Goal: Task Accomplishment & Management: Manage account settings

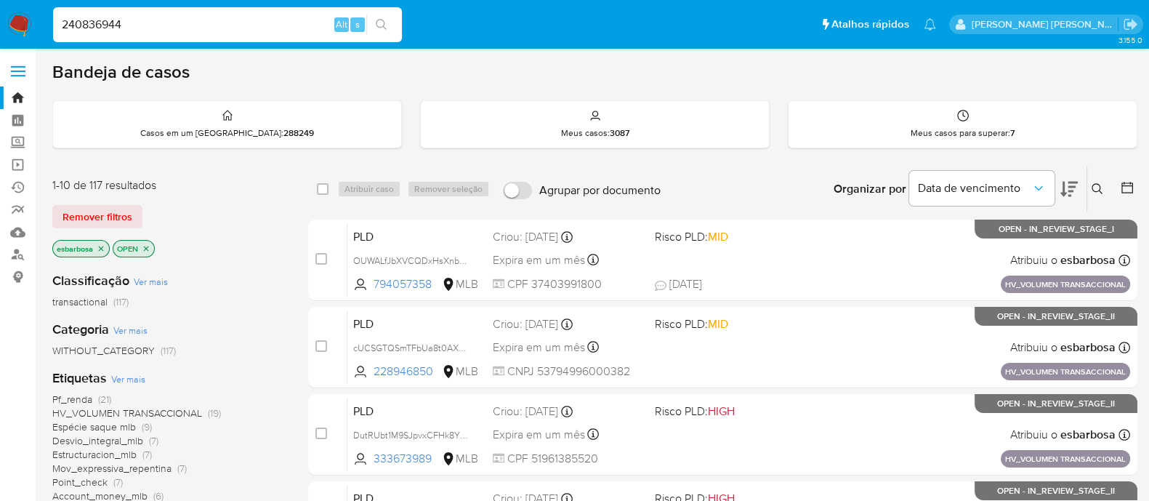
type input "240836944"
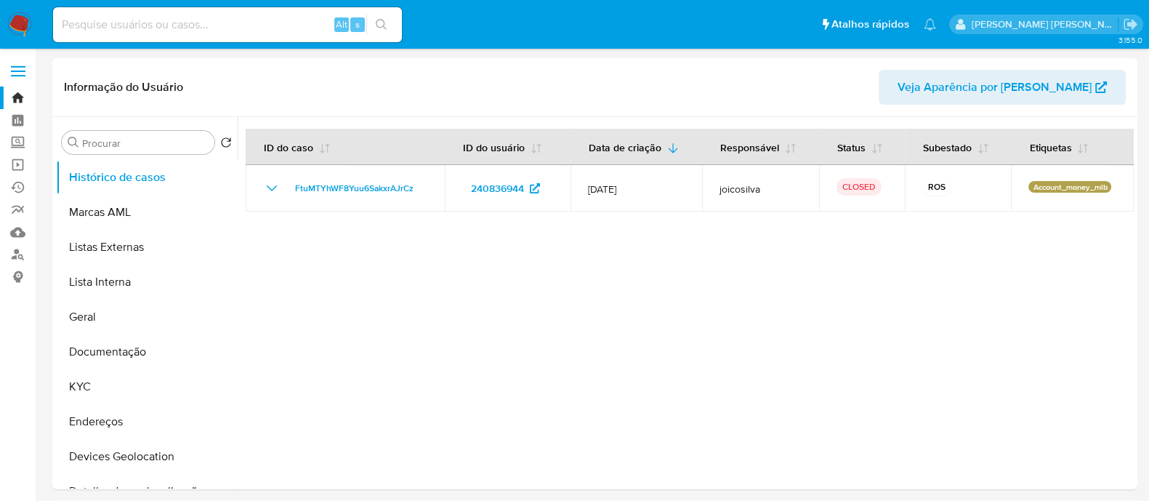
select select "10"
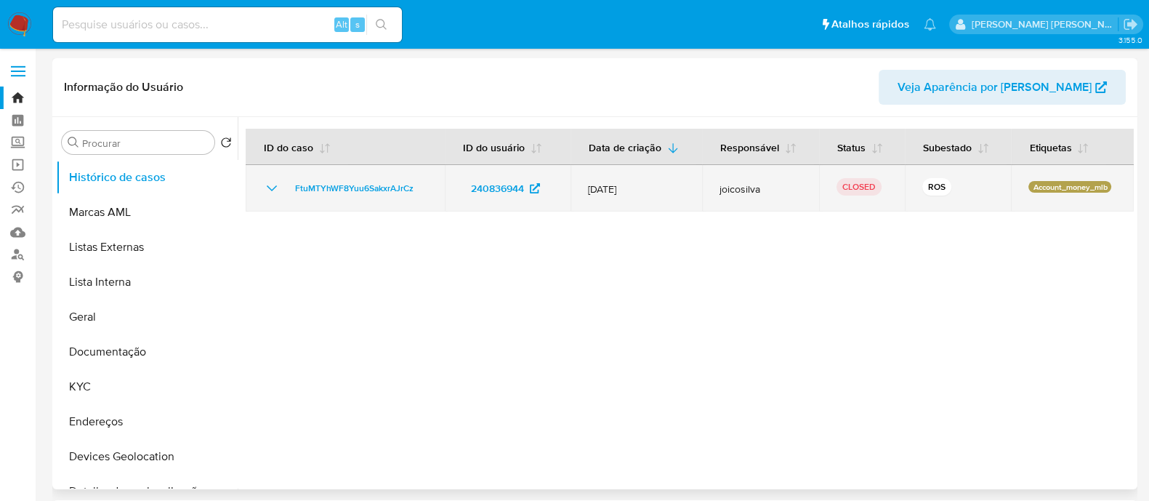
click at [273, 185] on icon "Mostrar/Ocultar" at bounding box center [271, 188] width 17 height 17
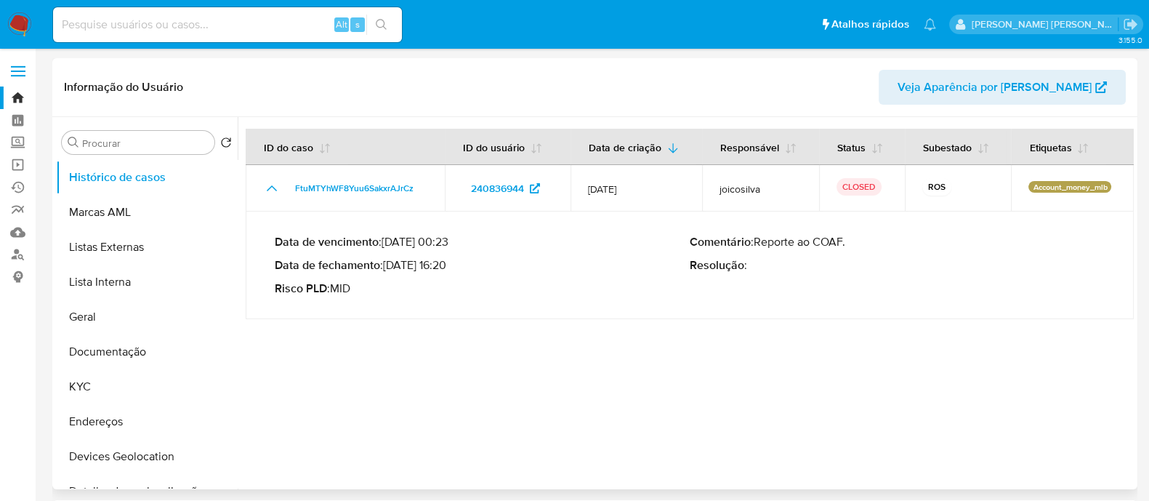
drag, startPoint x: 845, startPoint y: 241, endPoint x: 756, endPoint y: 236, distance: 88.9
click at [756, 236] on p "Comentário : Reporte ao COAF." at bounding box center [897, 242] width 415 height 15
drag, startPoint x: 446, startPoint y: 263, endPoint x: 390, endPoint y: 265, distance: 56.0
click at [390, 265] on p "Data de fechamento : 10/07/2025 16:20" at bounding box center [482, 265] width 415 height 15
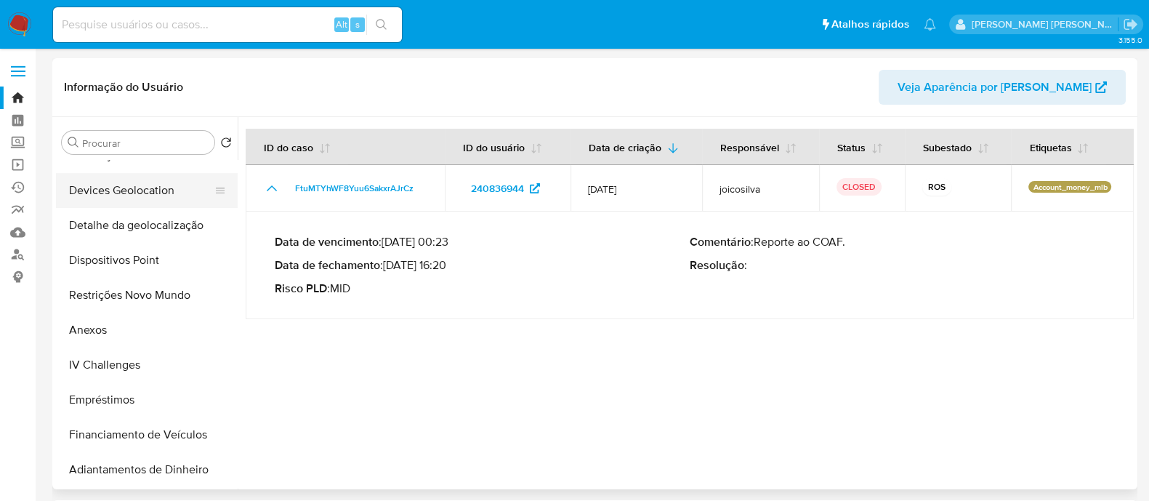
scroll to position [273, 0]
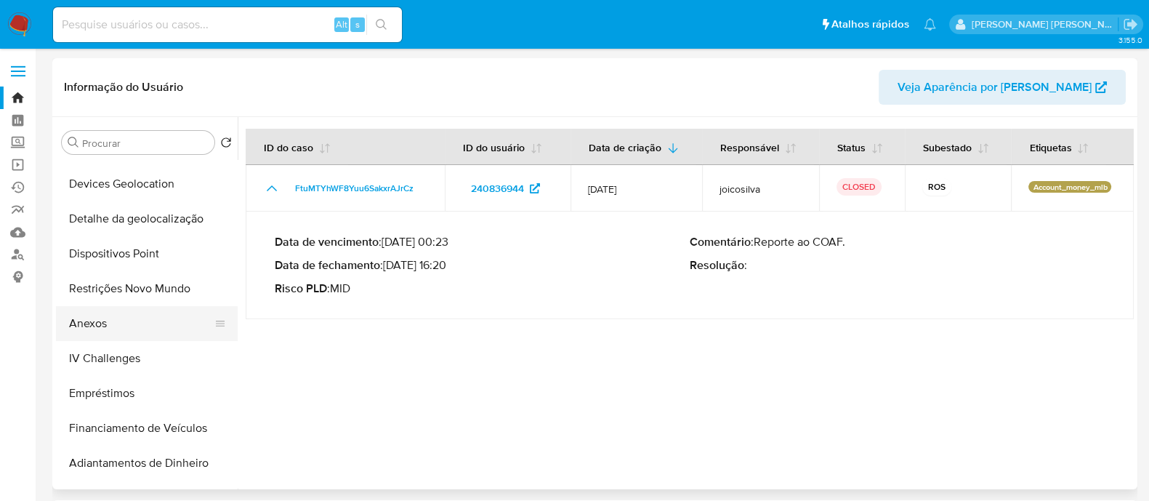
click at [111, 331] on button "Anexos" at bounding box center [141, 323] width 170 height 35
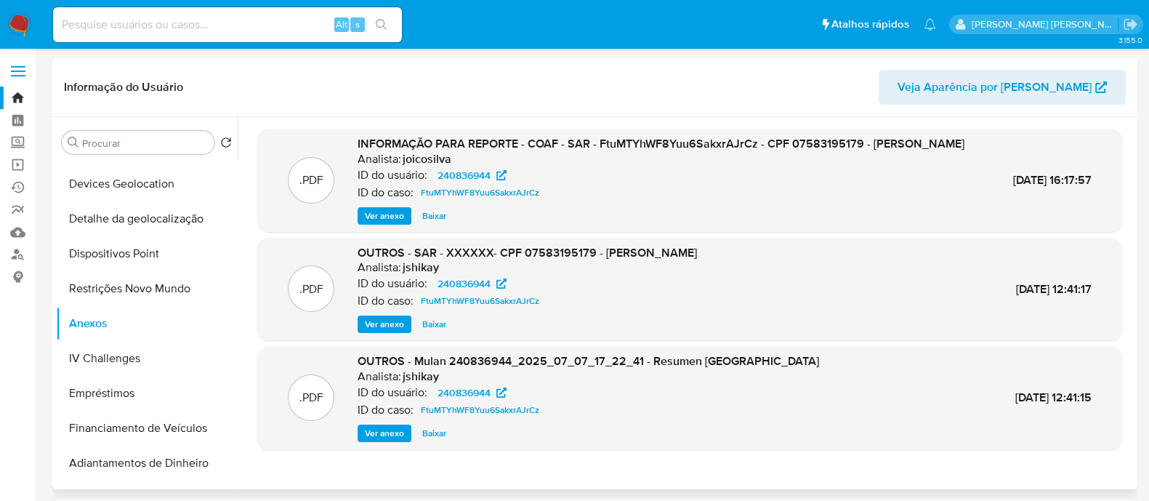
click at [380, 223] on span "Ver anexo" at bounding box center [384, 216] width 39 height 15
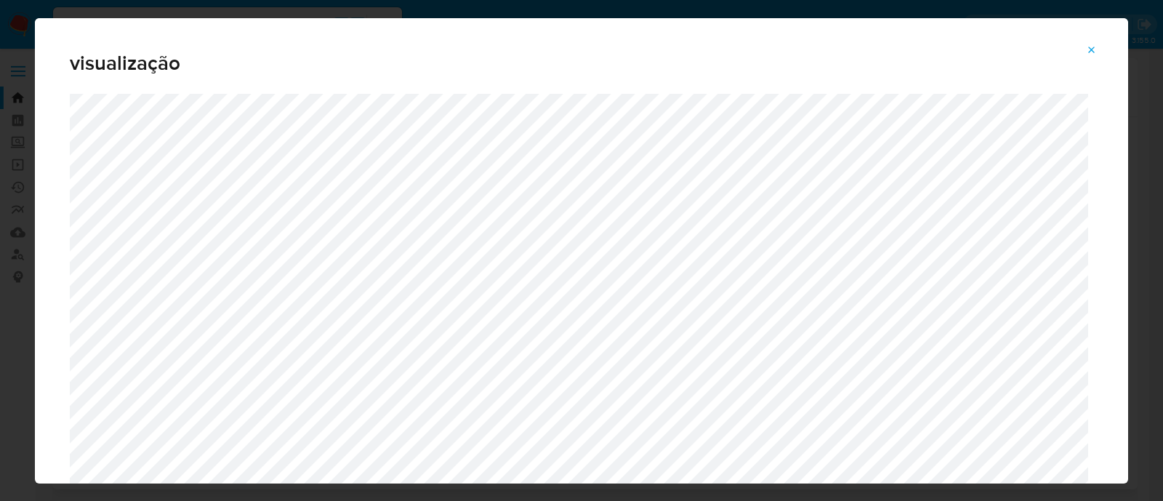
click at [1091, 52] on icon "Attachment preview" at bounding box center [1092, 50] width 12 height 12
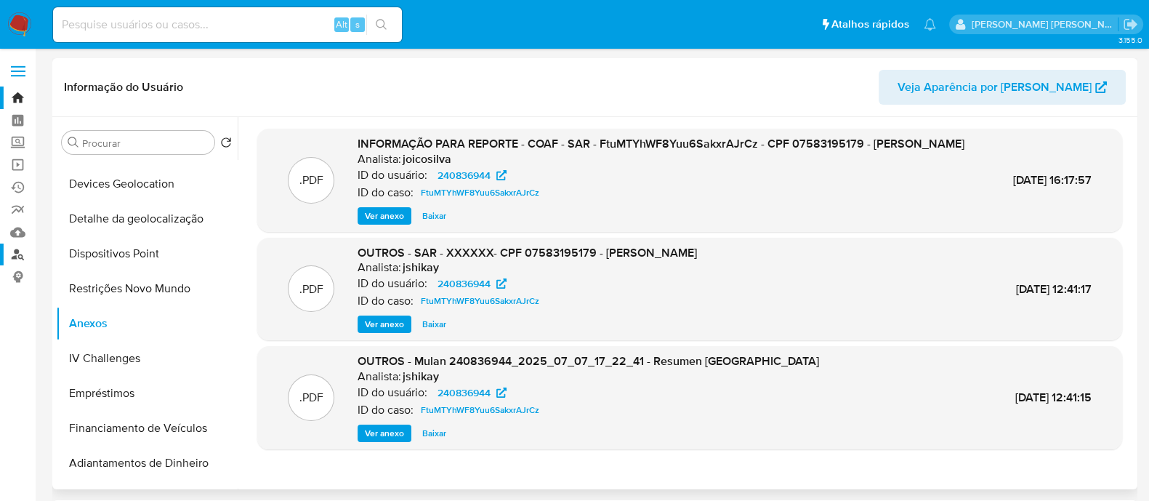
click at [18, 250] on link "Localizador de pessoas" at bounding box center [86, 255] width 173 height 23
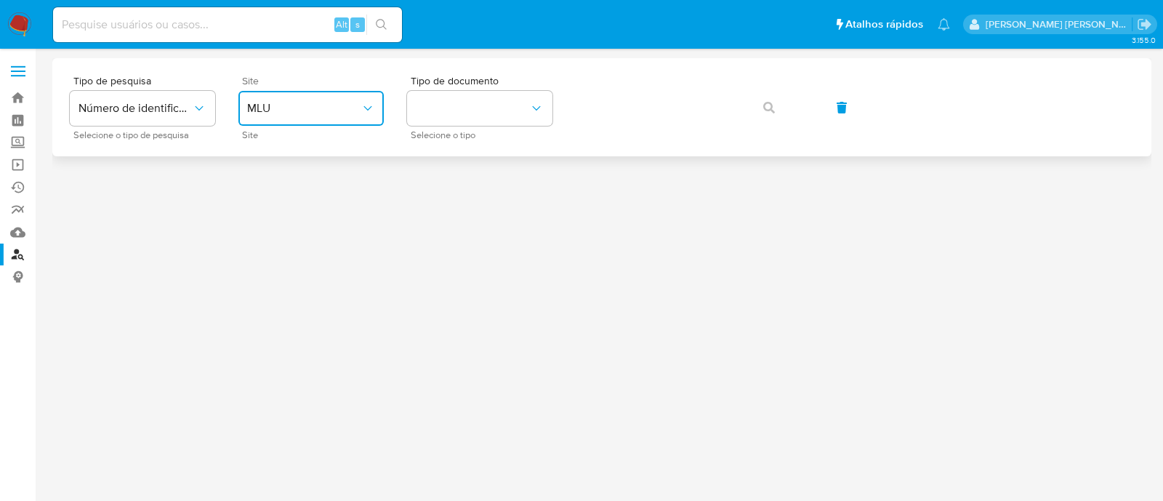
click at [340, 105] on span "MLU" at bounding box center [303, 108] width 113 height 15
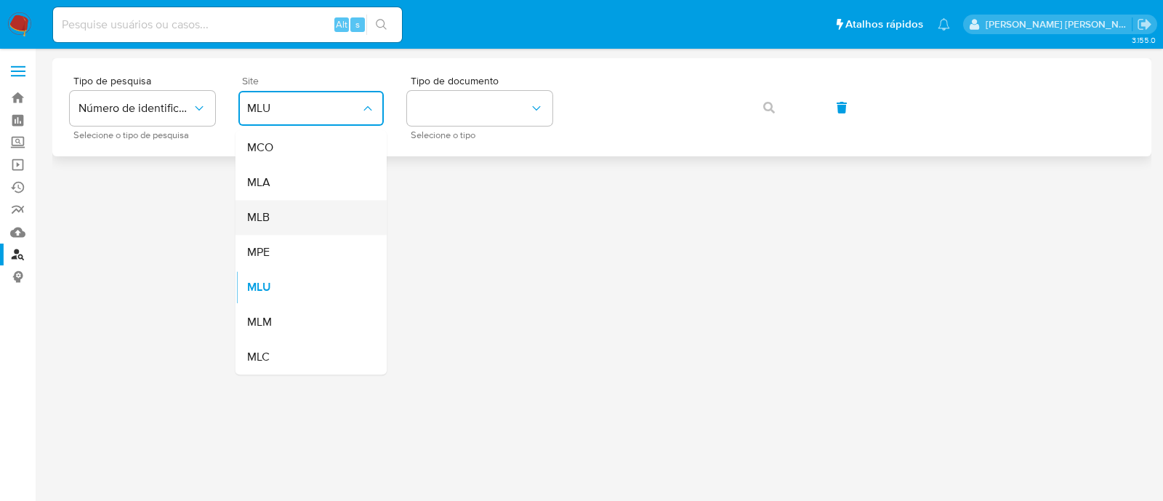
click at [301, 224] on div "MLB" at bounding box center [306, 217] width 119 height 35
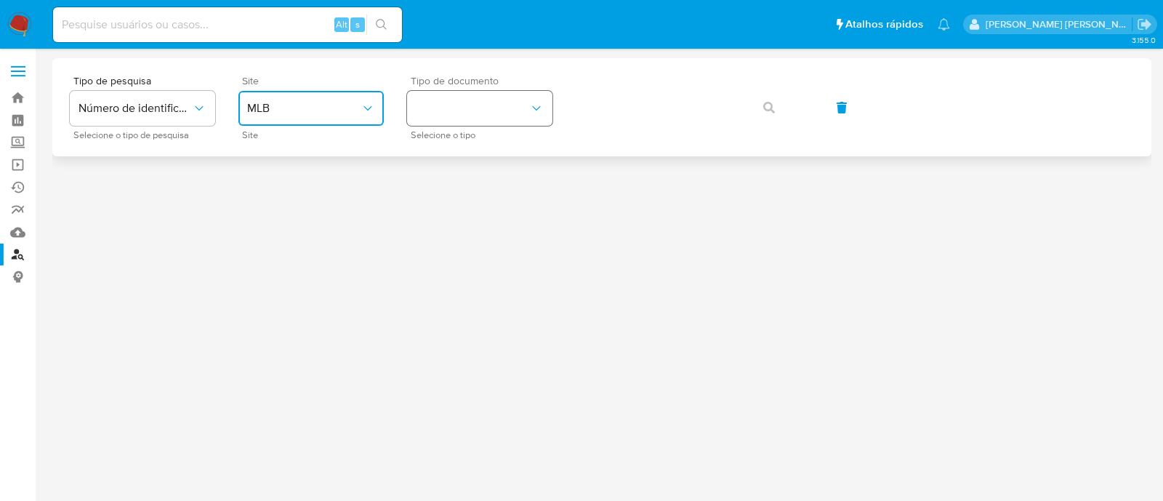
click at [483, 113] on button "identificationType" at bounding box center [479, 108] width 145 height 35
click at [459, 196] on div "CPF CPF" at bounding box center [475, 204] width 119 height 49
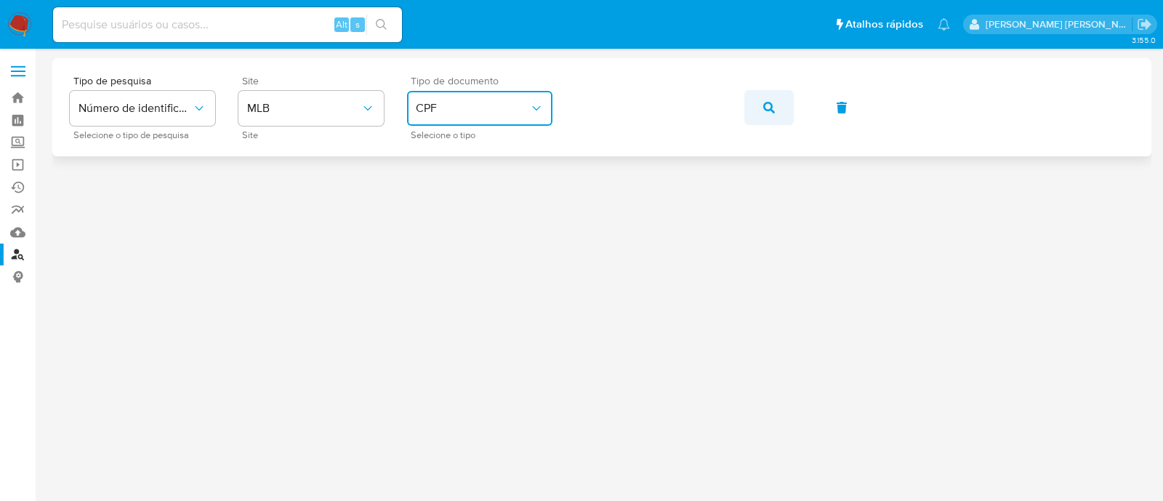
click at [766, 105] on icon "button" at bounding box center [769, 108] width 12 height 12
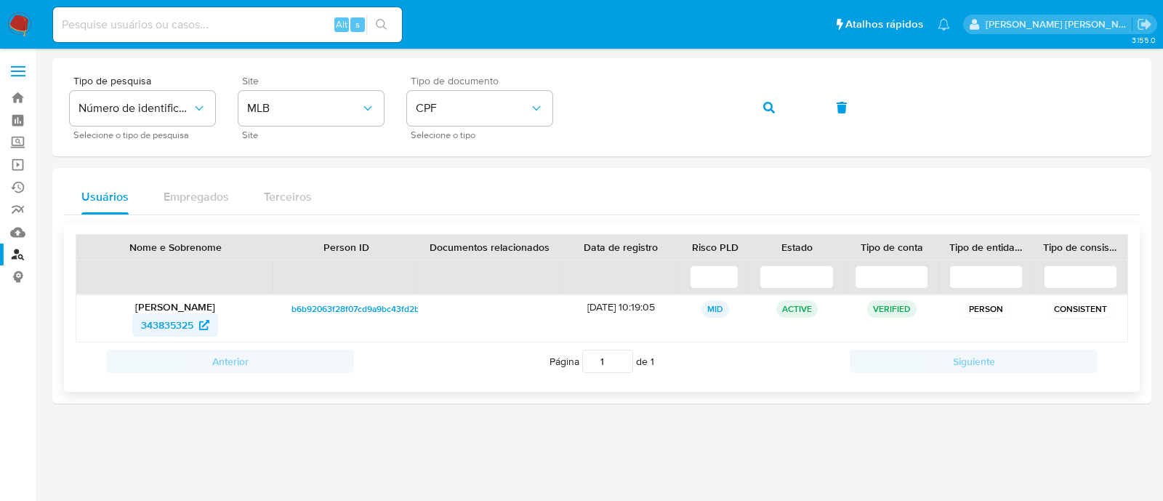
click at [165, 329] on span "343835325" at bounding box center [167, 324] width 52 height 23
click at [538, 105] on div "Tipo de pesquisa Número de identificação Selecione o tipo de pesquisa Site MLB …" at bounding box center [602, 107] width 1064 height 63
click at [763, 111] on icon "button" at bounding box center [769, 108] width 12 height 12
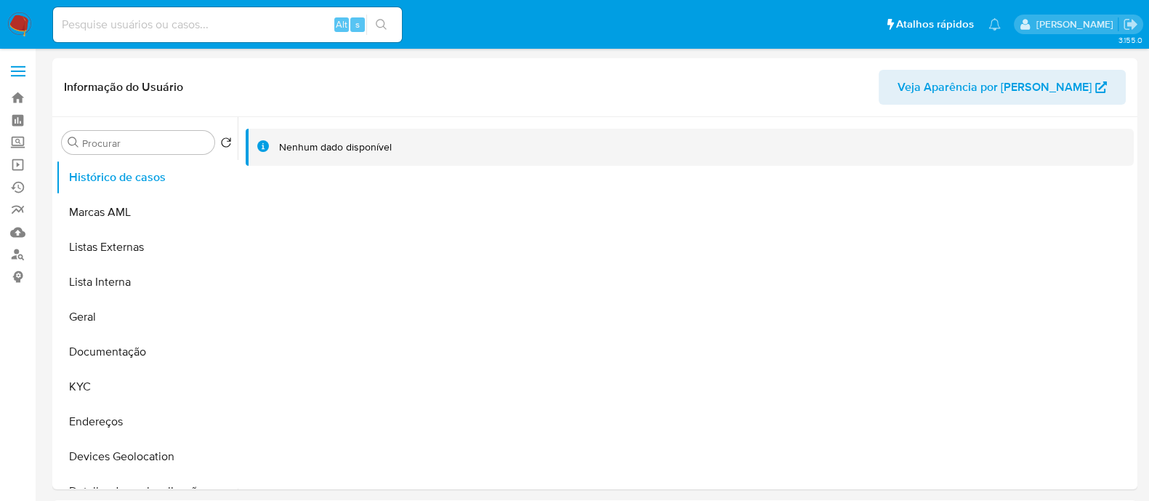
select select "10"
click at [111, 359] on button "Documentação" at bounding box center [141, 351] width 170 height 35
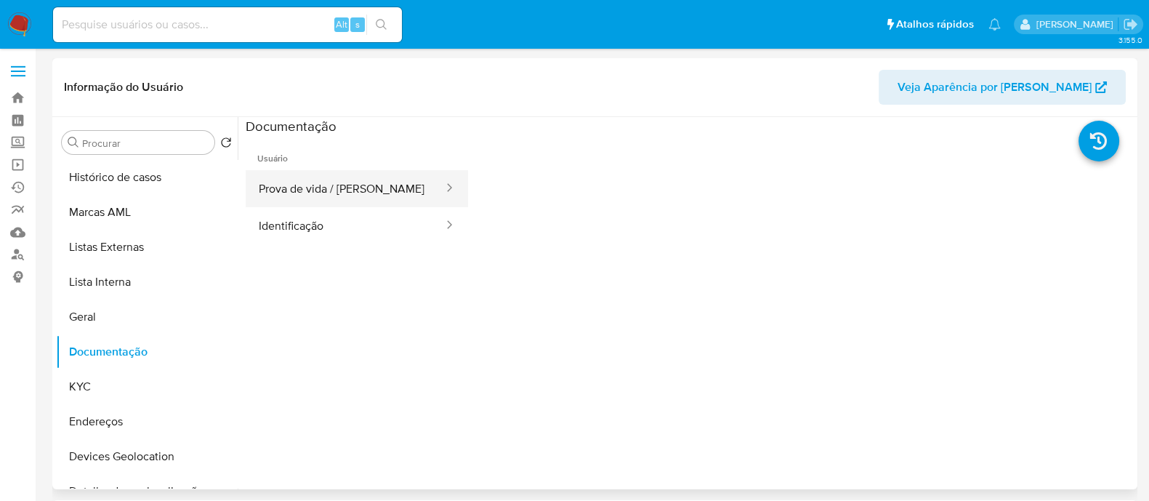
click at [332, 182] on button "Prova de vida / Selfie" at bounding box center [345, 188] width 199 height 37
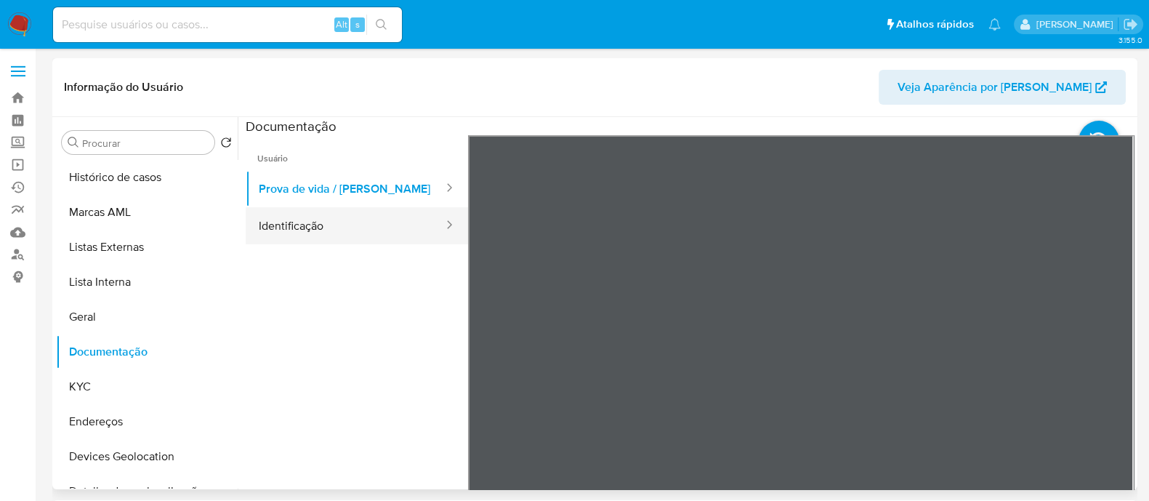
click at [324, 232] on button "Identificação" at bounding box center [345, 225] width 199 height 37
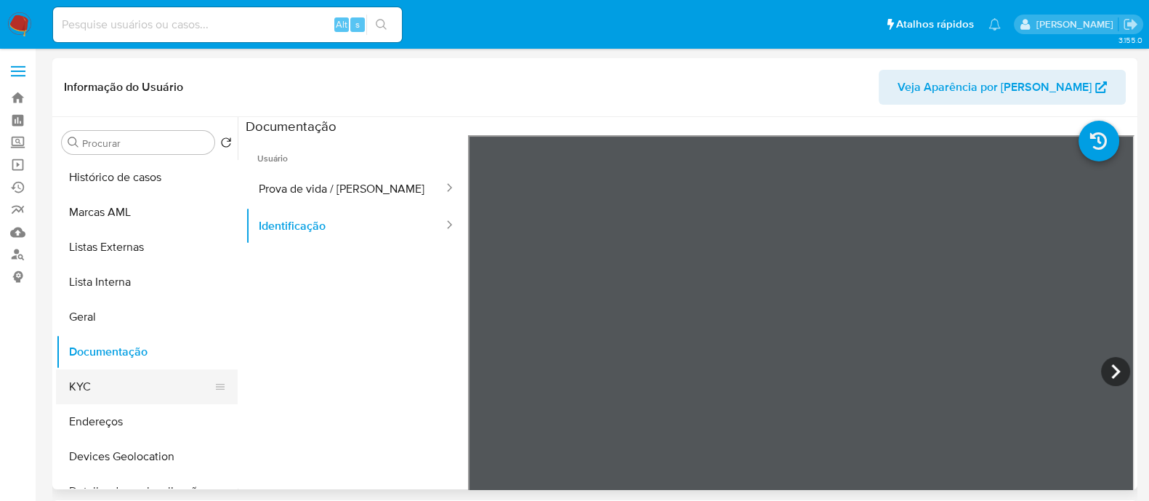
click at [87, 376] on button "KYC" at bounding box center [141, 386] width 170 height 35
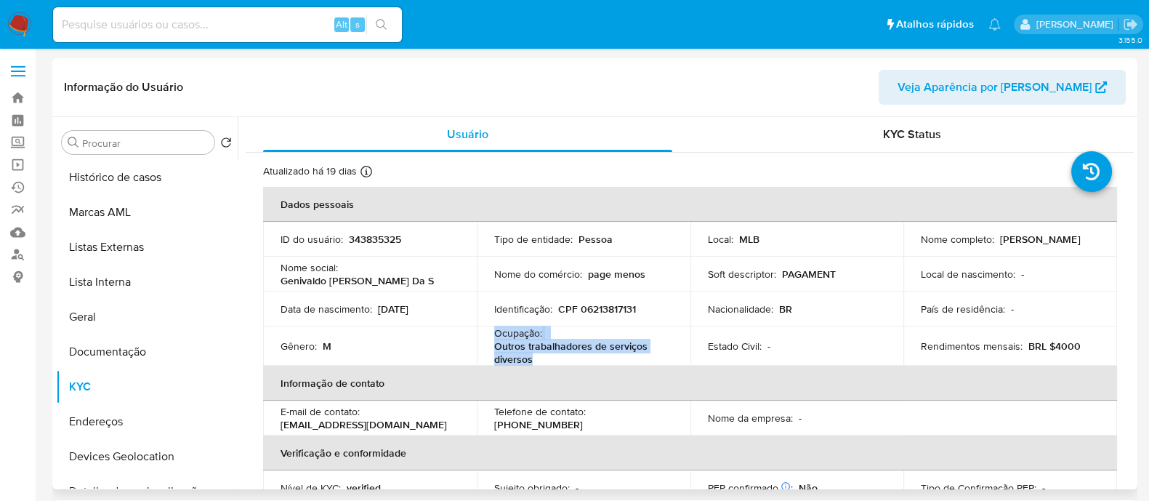
drag, startPoint x: 534, startPoint y: 364, endPoint x: 491, endPoint y: 335, distance: 51.4
click at [491, 335] on td "Ocupação : Outros trabalhadores de serviços diversos" at bounding box center [584, 345] width 214 height 39
copy div "Ocupação : Outros trabalhadores de serviços diversos"
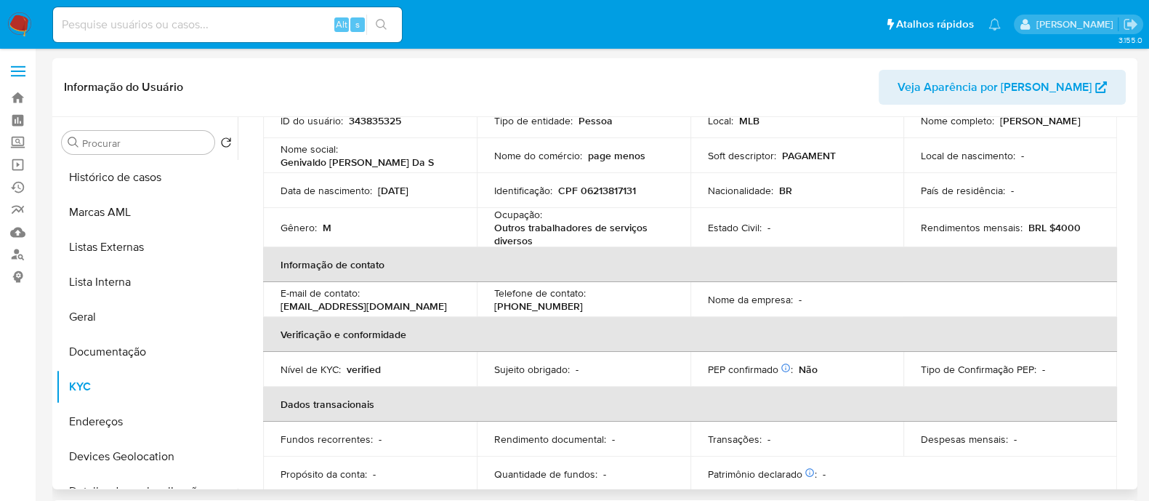
scroll to position [90, 0]
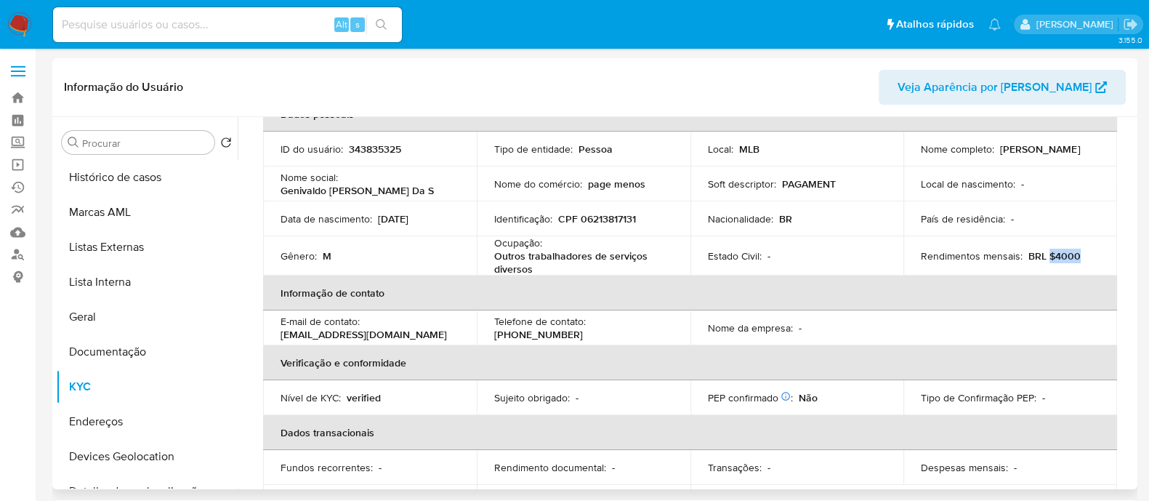
drag, startPoint x: 1073, startPoint y: 254, endPoint x: 1045, endPoint y: 256, distance: 28.4
click at [1045, 256] on p "BRL $4000" at bounding box center [1055, 255] width 52 height 13
copy p "$4000"
click at [148, 27] on input at bounding box center [227, 24] width 349 height 19
paste input "240836944"
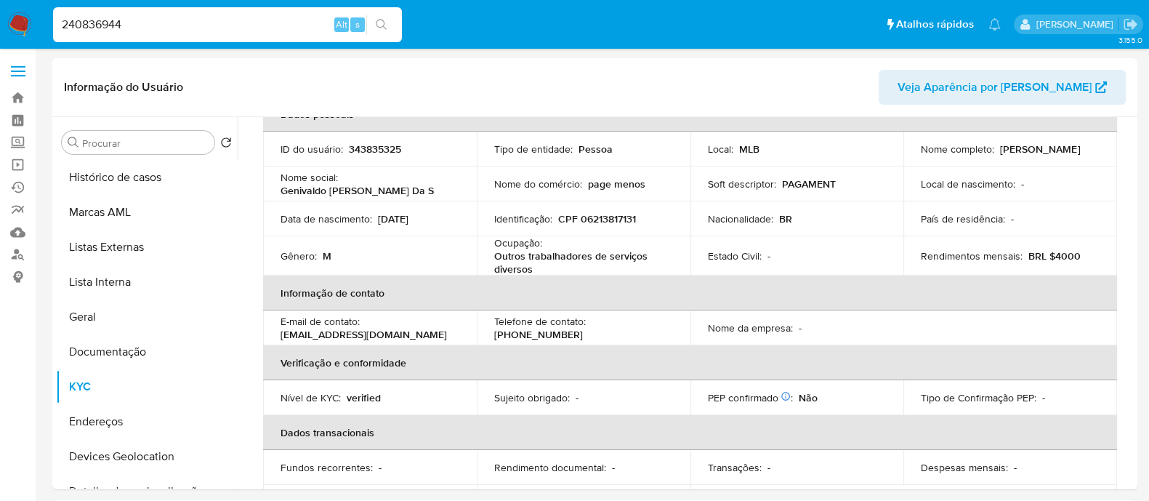
type input "240836944"
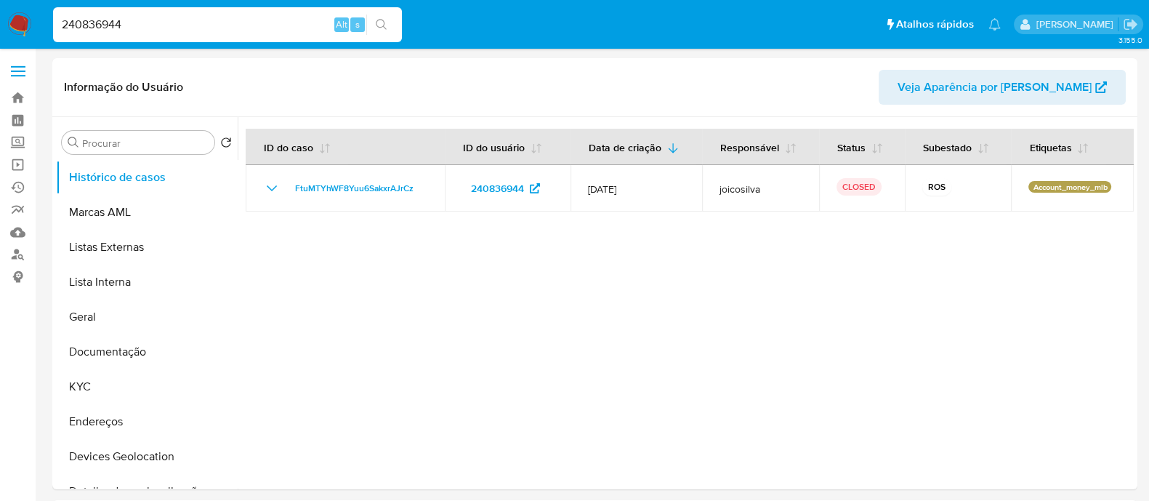
select select "10"
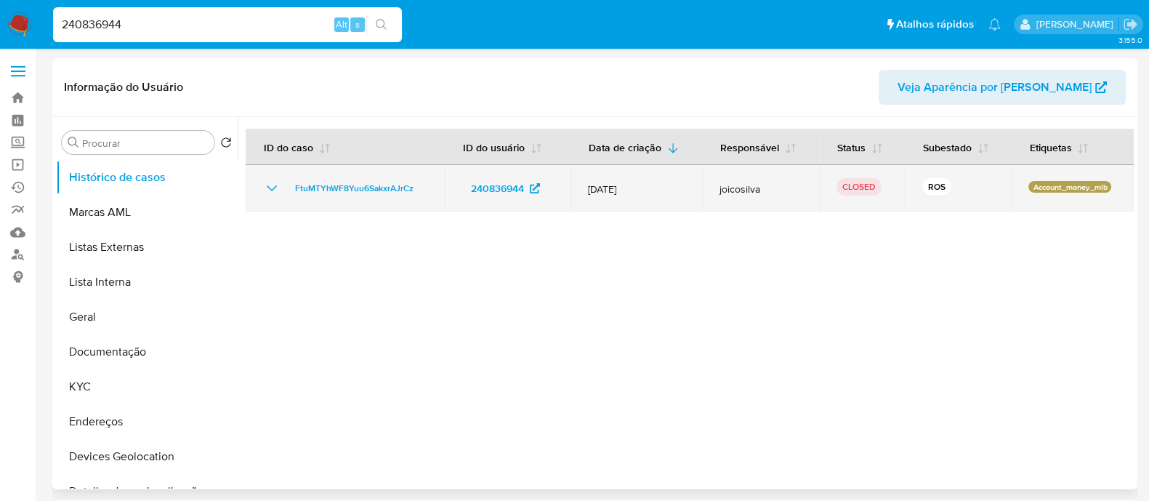
click at [272, 190] on icon "Mostrar/Ocultar" at bounding box center [272, 188] width 10 height 6
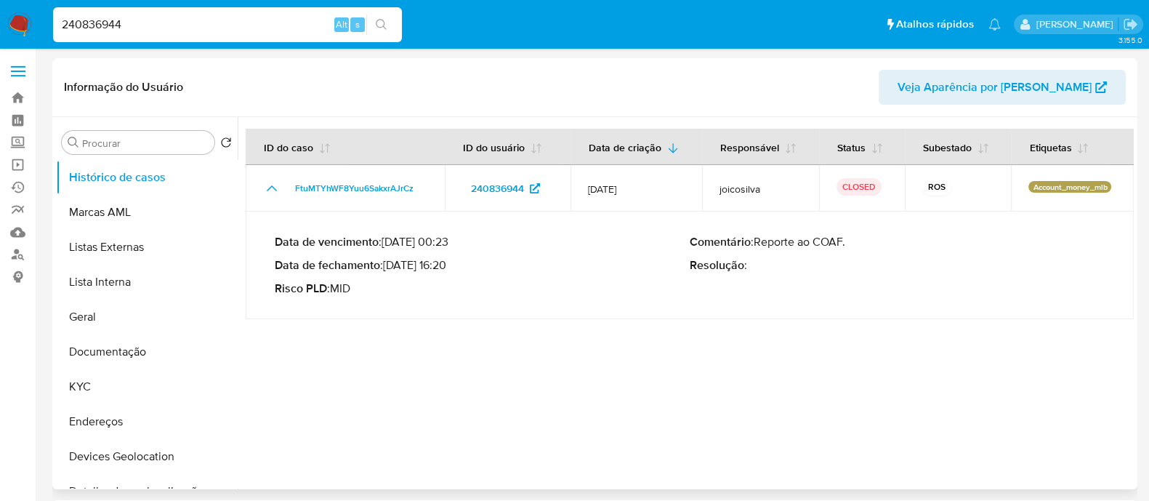
drag, startPoint x: 846, startPoint y: 242, endPoint x: 760, endPoint y: 243, distance: 86.5
click at [760, 243] on p "Comentário : Reporte ao COAF." at bounding box center [897, 242] width 415 height 15
drag, startPoint x: 446, startPoint y: 266, endPoint x: 387, endPoint y: 267, distance: 59.6
click at [387, 267] on p "Data de fechamento : 10/07/2025 16:20" at bounding box center [482, 265] width 415 height 15
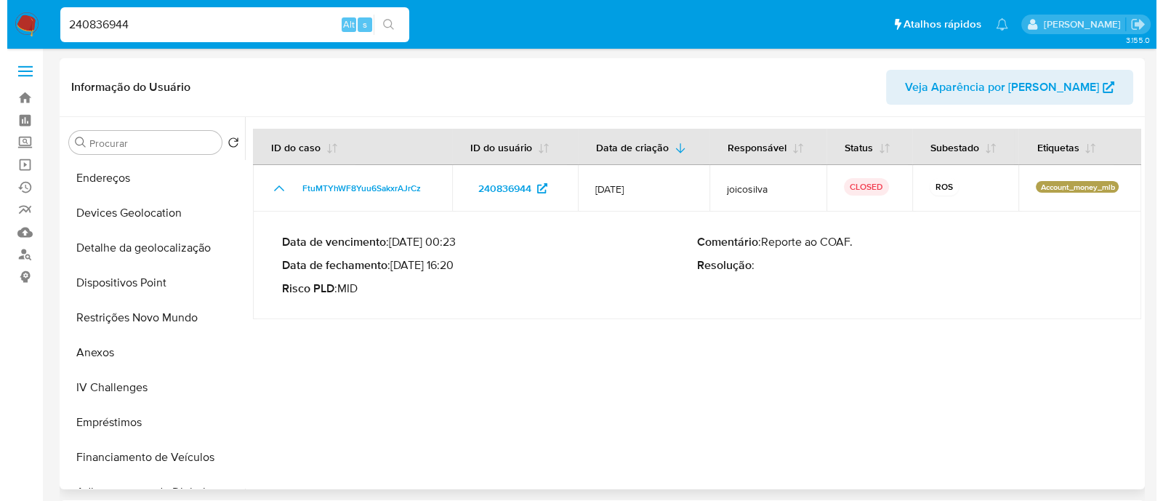
scroll to position [273, 0]
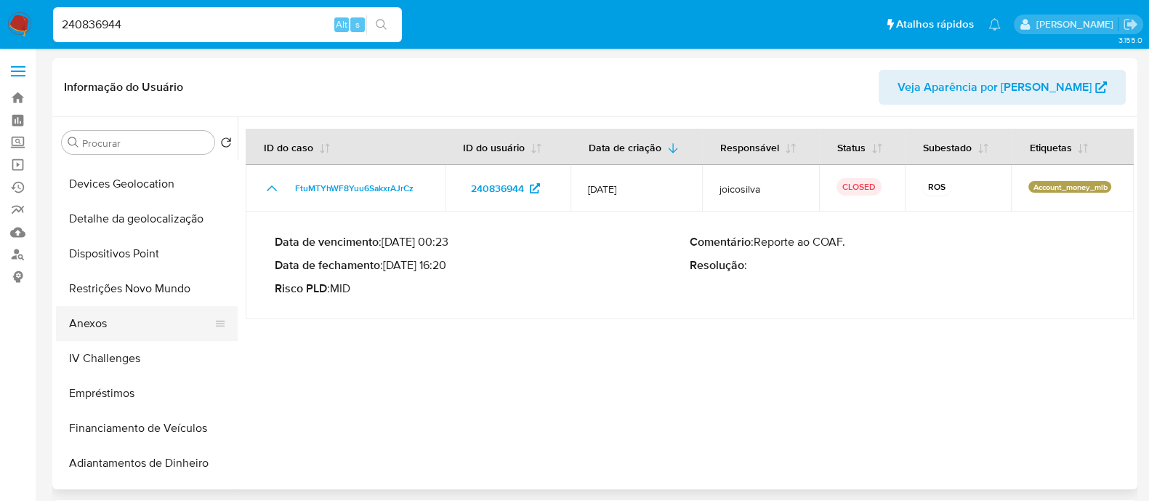
click at [109, 327] on button "Anexos" at bounding box center [141, 323] width 170 height 35
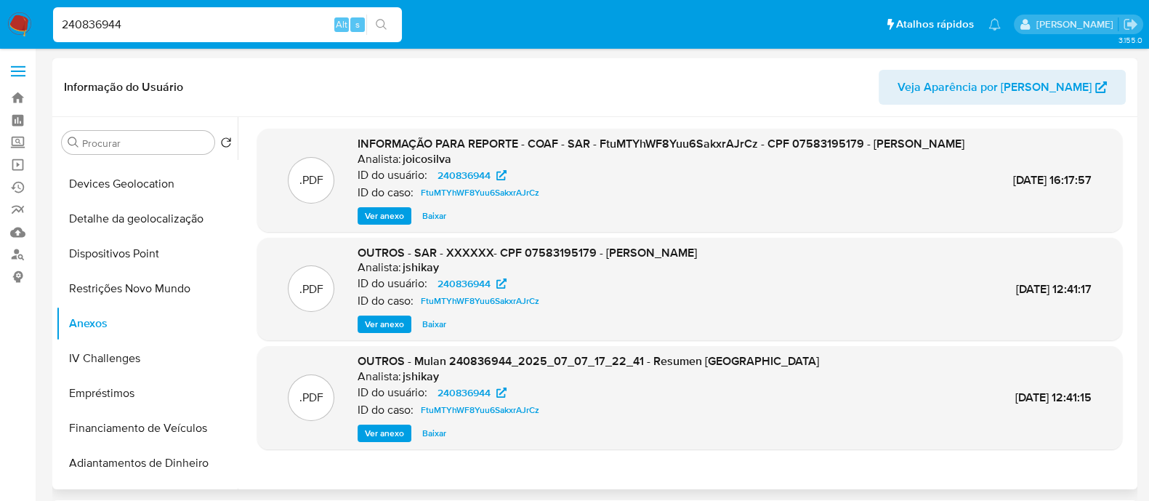
click at [378, 223] on span "Ver anexo" at bounding box center [384, 216] width 39 height 15
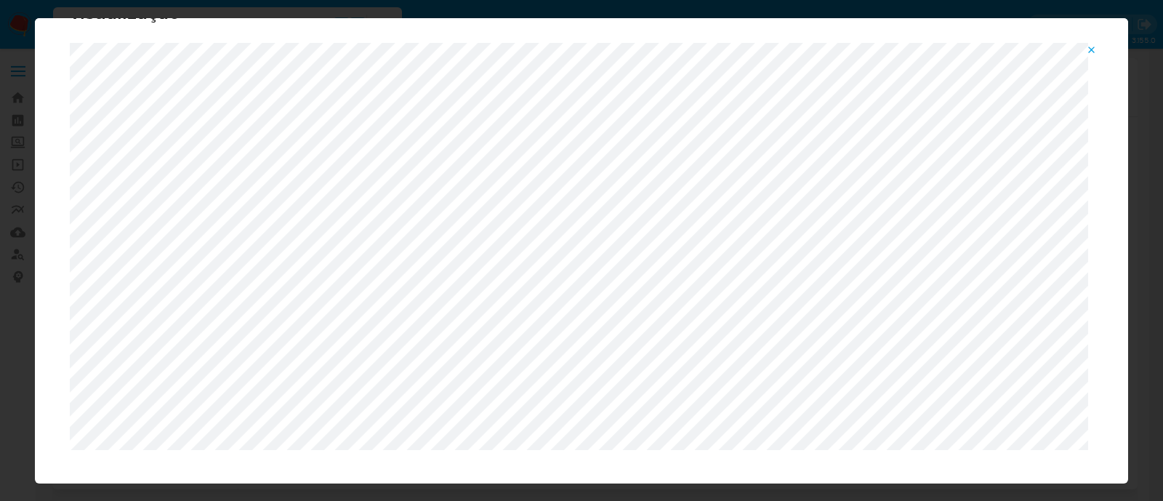
scroll to position [75, 0]
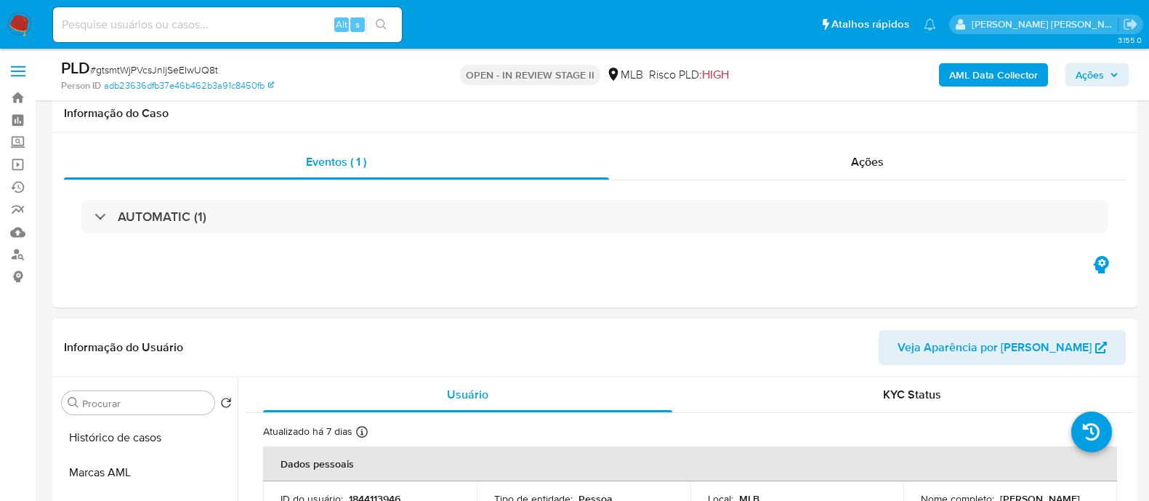
scroll to position [181, 0]
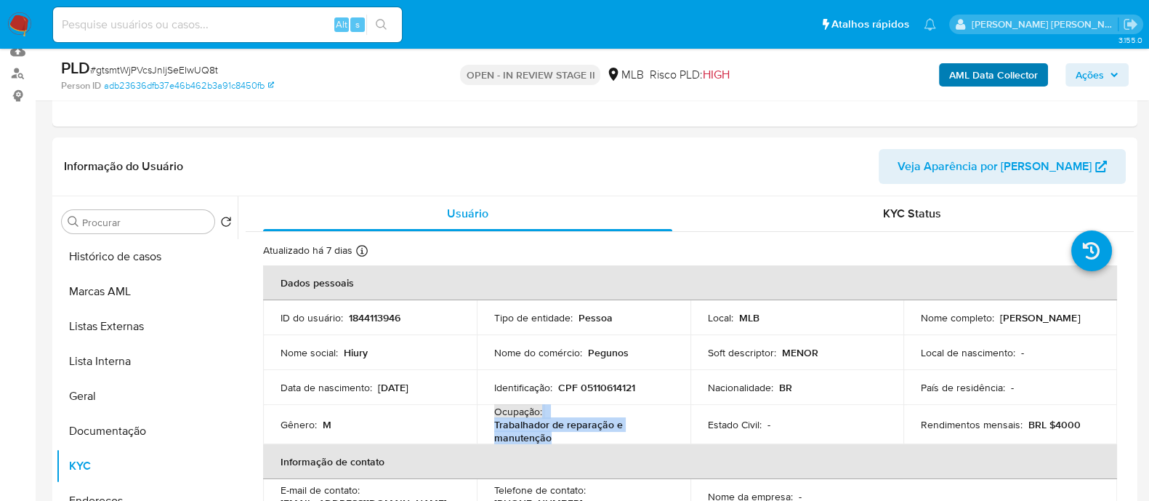
click at [1088, 76] on span "Ações" at bounding box center [1090, 74] width 28 height 23
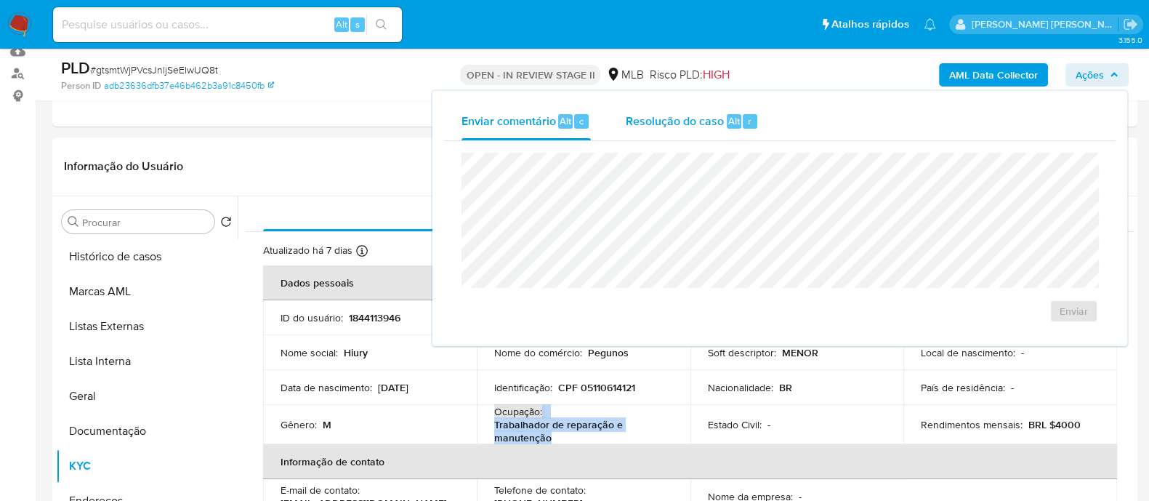
click at [699, 124] on span "Resolução do caso" at bounding box center [675, 120] width 98 height 17
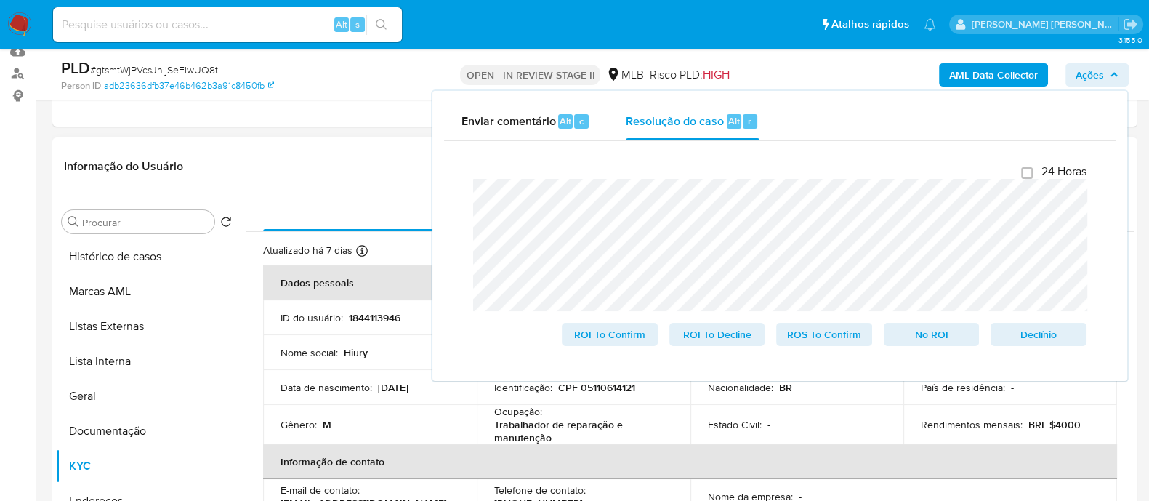
click at [342, 158] on header "Informação do Usuário Veja Aparência por Pessoa" at bounding box center [595, 166] width 1062 height 35
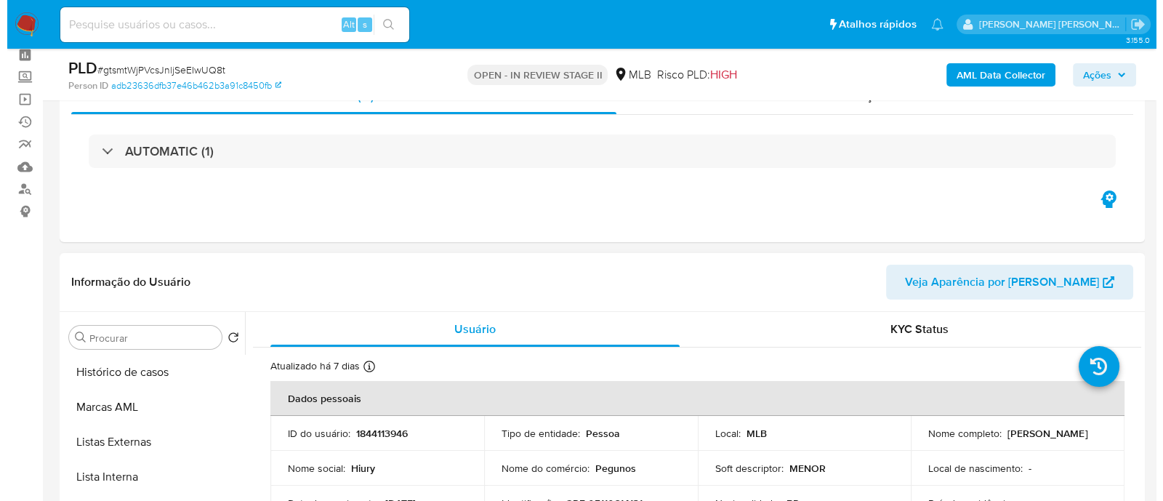
scroll to position [0, 0]
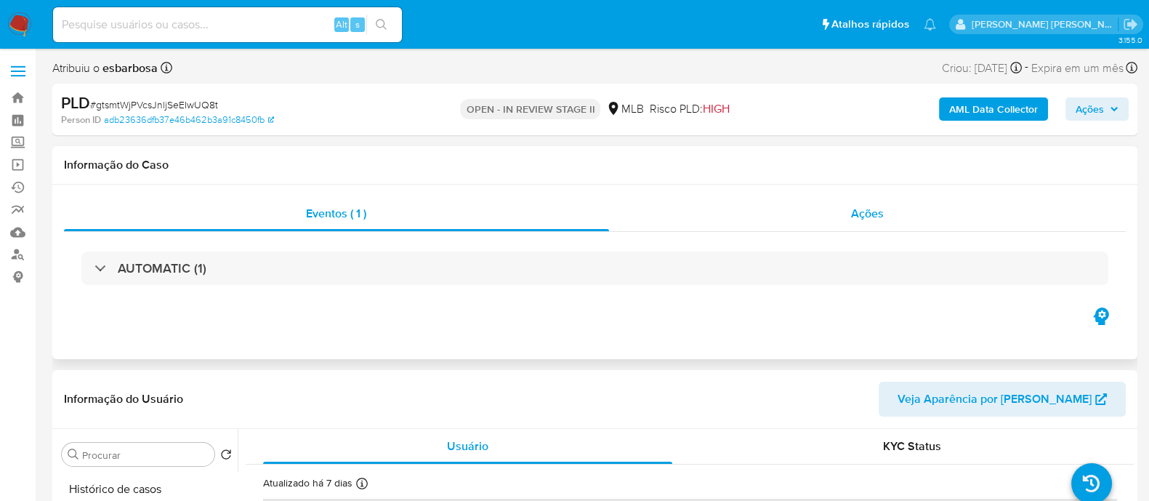
click at [695, 220] on div "Ações" at bounding box center [868, 213] width 518 height 35
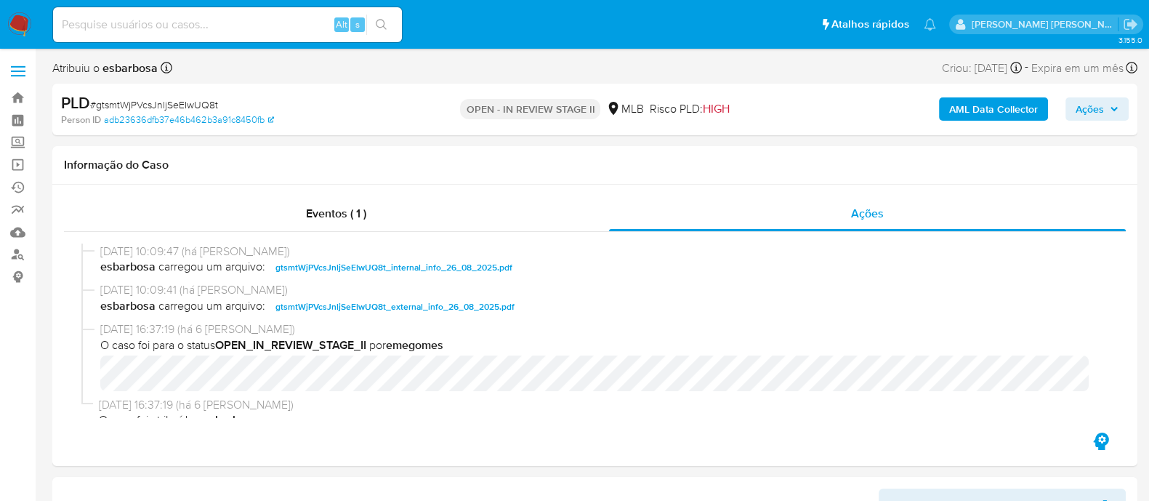
click at [985, 105] on b "AML Data Collector" at bounding box center [994, 108] width 89 height 23
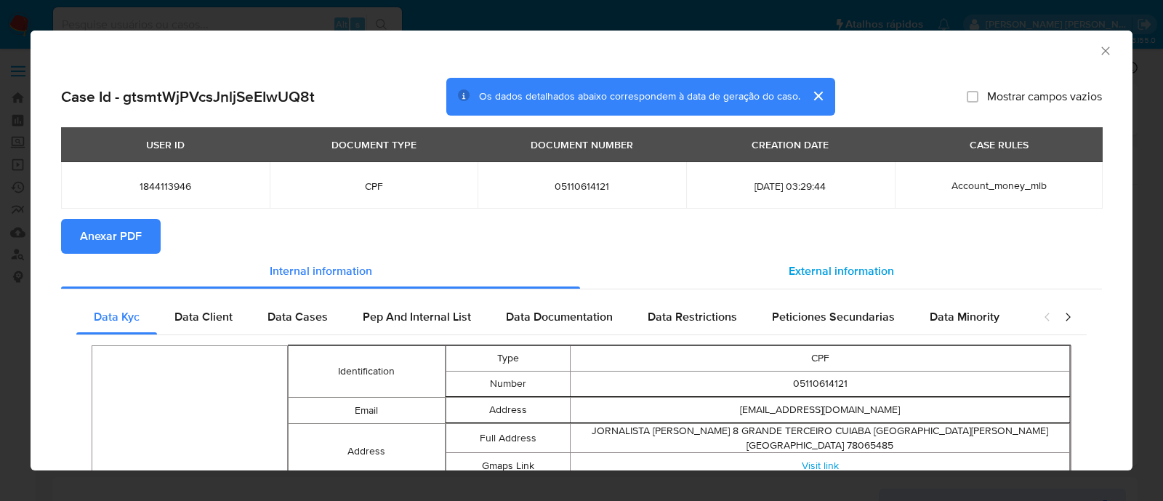
click at [822, 274] on span "External information" at bounding box center [841, 270] width 105 height 17
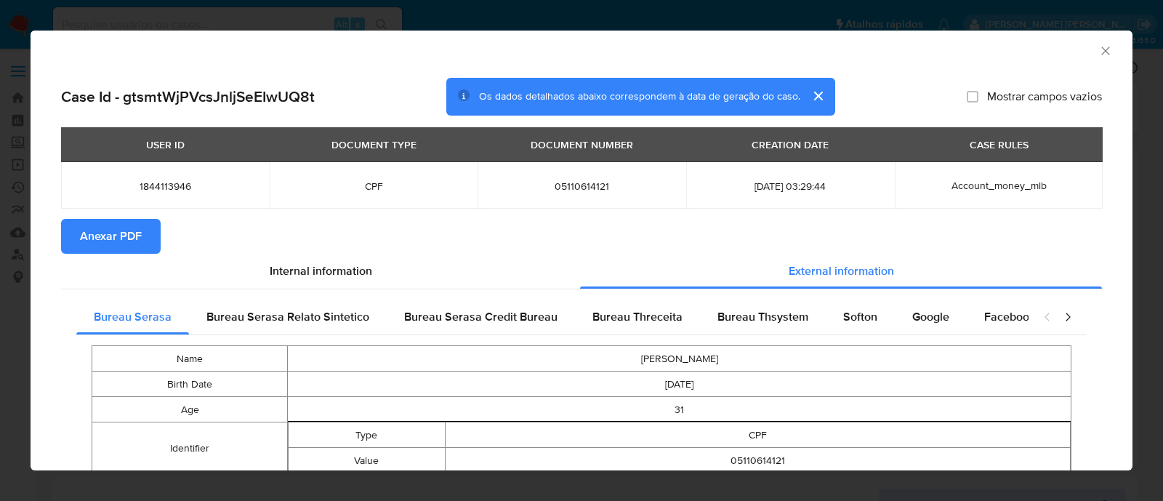
scroll to position [87, 0]
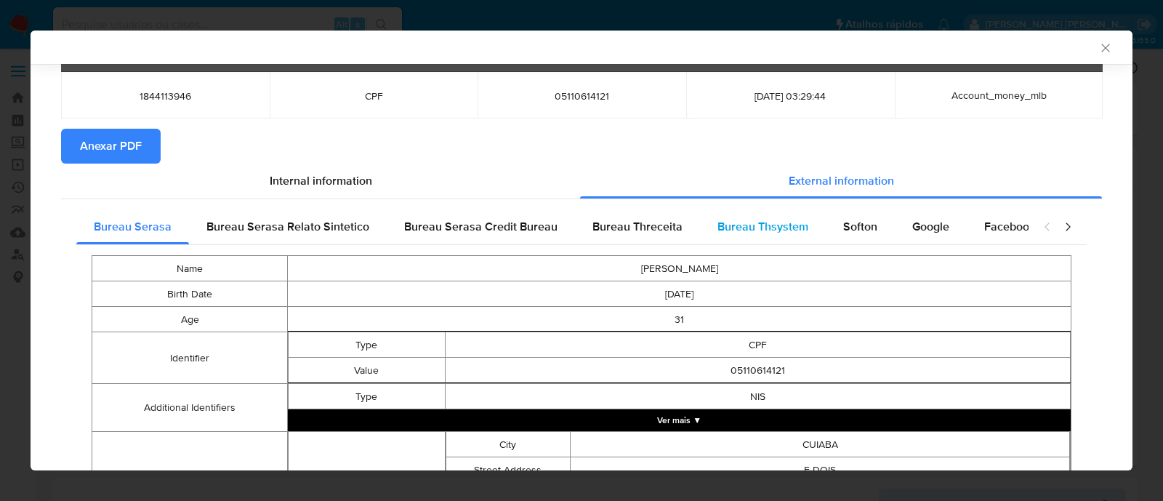
click at [750, 223] on span "Bureau Thsystem" at bounding box center [763, 226] width 91 height 17
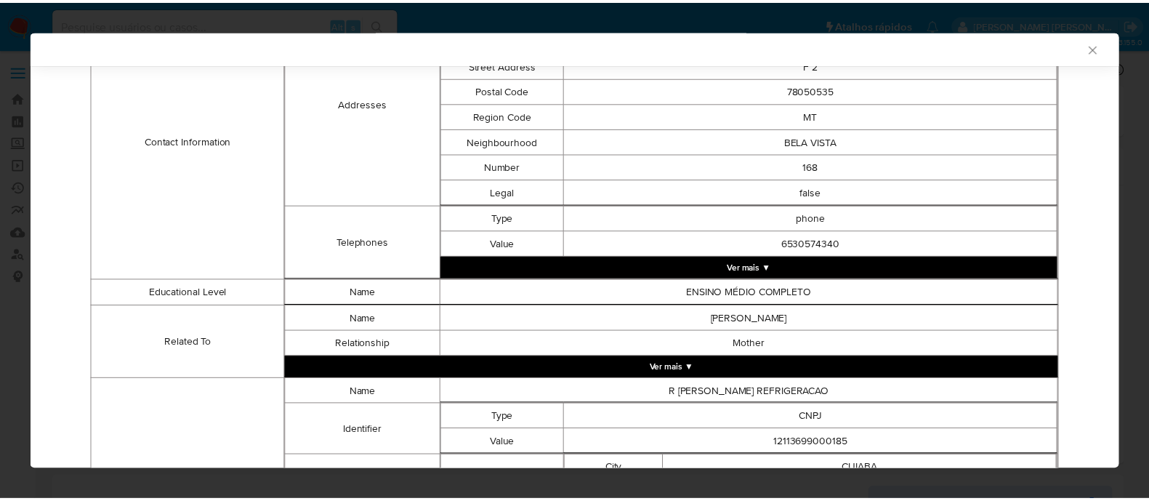
scroll to position [466, 0]
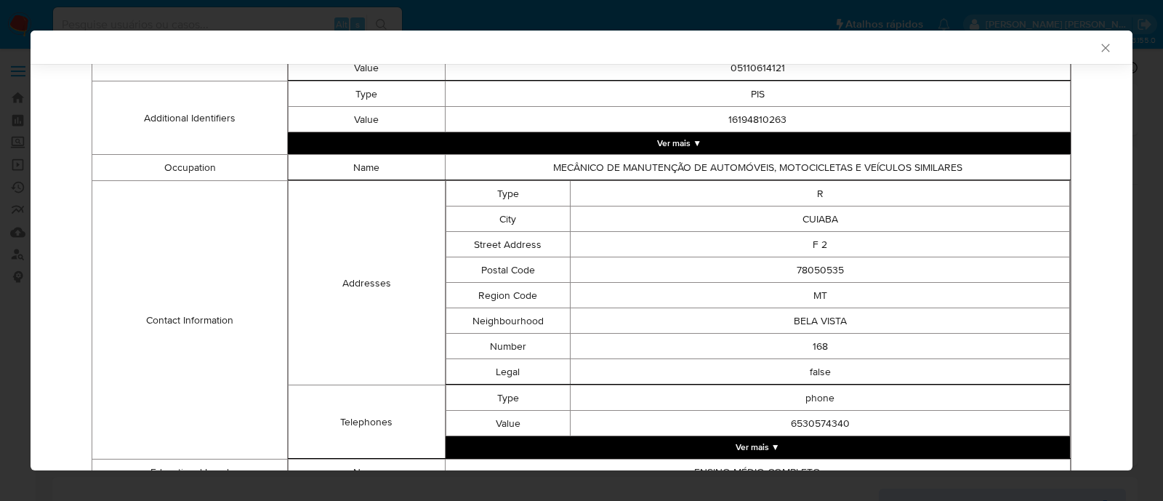
click at [1099, 46] on icon "Fechar a janela" at bounding box center [1106, 48] width 15 height 15
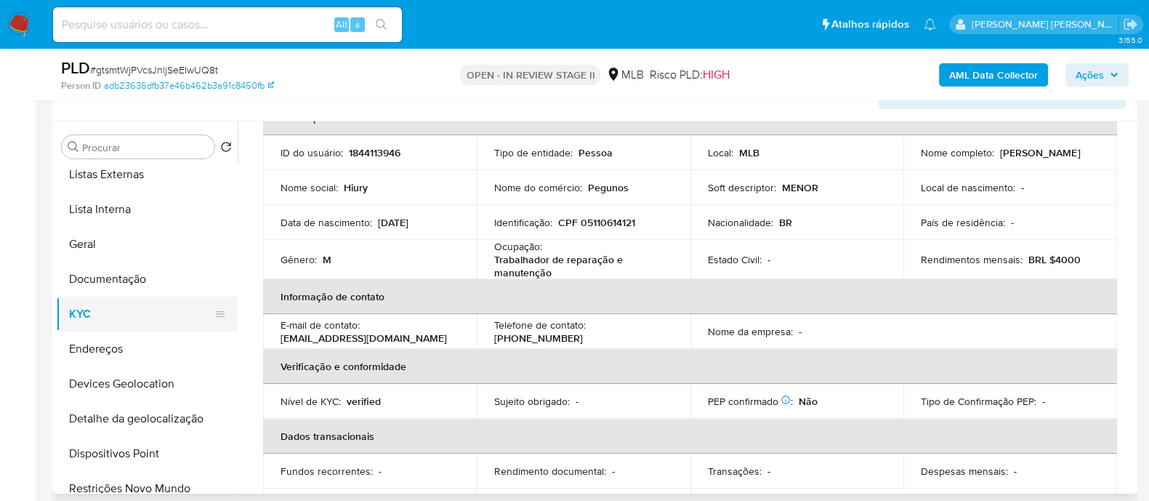
scroll to position [181, 0]
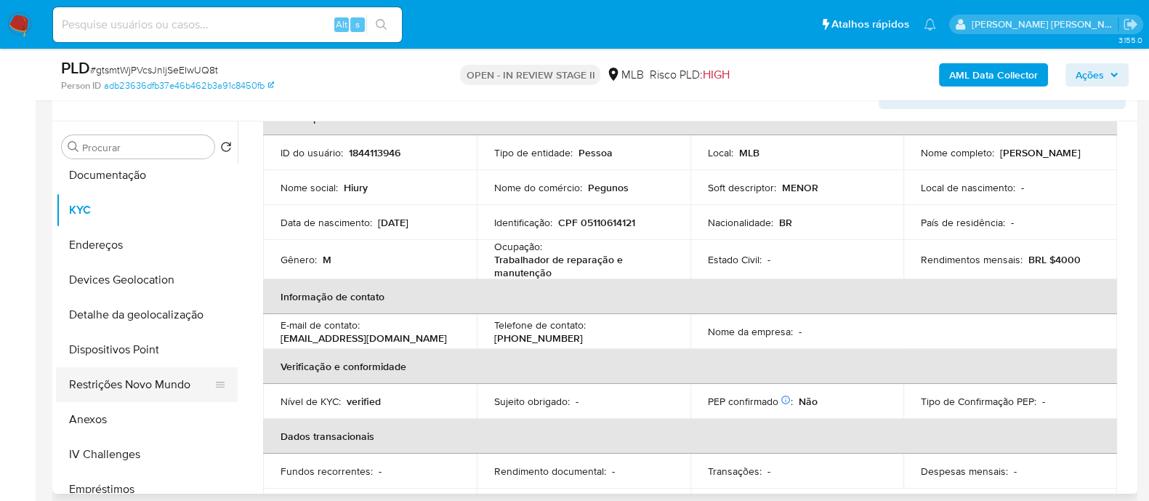
click at [131, 387] on button "Restrições Novo Mundo" at bounding box center [141, 384] width 170 height 35
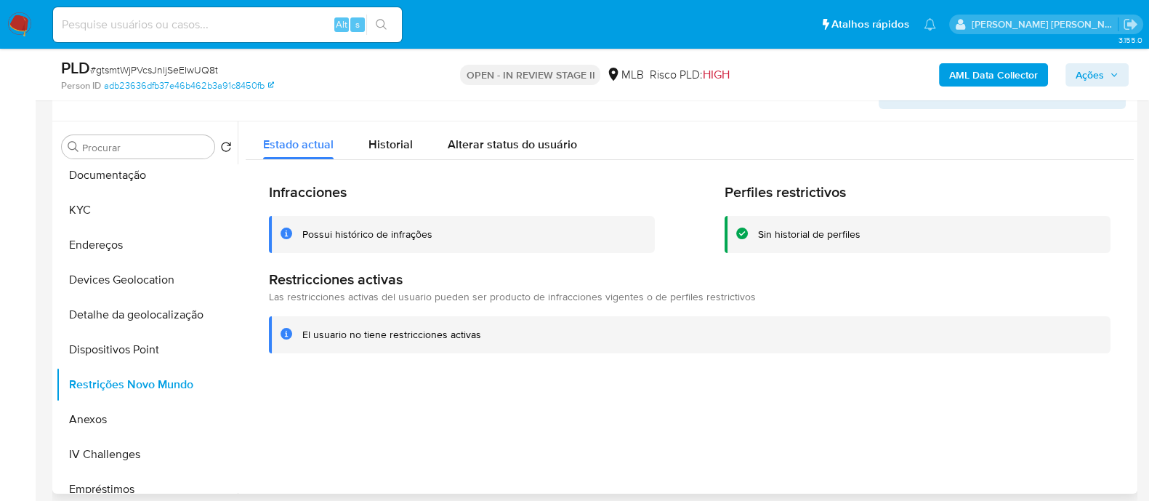
click at [396, 242] on div "Possui histórico de infrações" at bounding box center [462, 234] width 386 height 37
drag, startPoint x: 396, startPoint y: 242, endPoint x: 404, endPoint y: 231, distance: 13.1
click at [400, 236] on div "Possui histórico de infrações" at bounding box center [462, 234] width 386 height 37
click at [404, 231] on div "Possui histórico de infrações" at bounding box center [367, 235] width 130 height 14
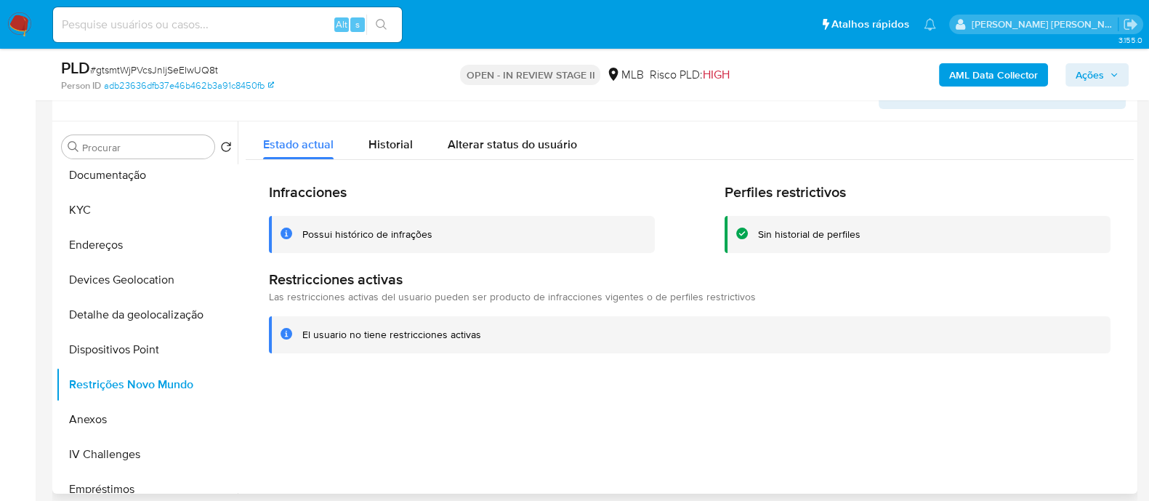
click at [404, 231] on div "Possui histórico de infrações" at bounding box center [367, 235] width 130 height 14
click at [560, 404] on div at bounding box center [686, 307] width 896 height 372
click at [381, 146] on span "Historial" at bounding box center [391, 144] width 44 height 17
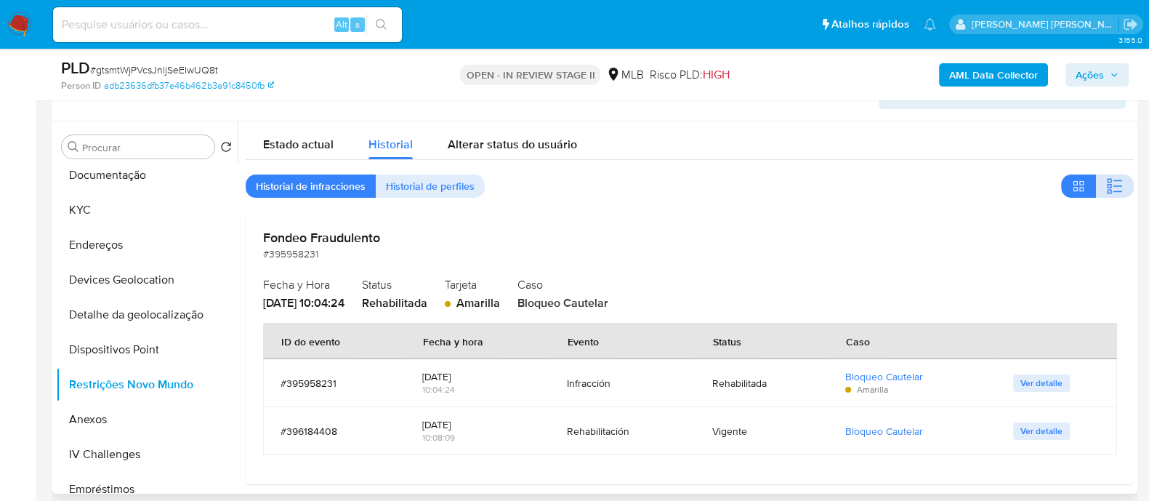
click at [1117, 186] on icon "button" at bounding box center [1115, 185] width 17 height 17
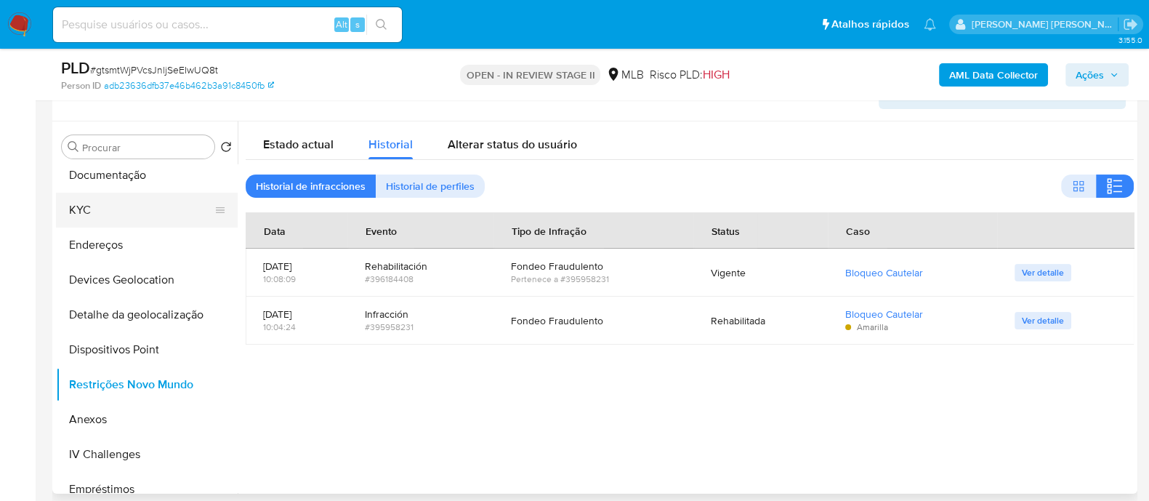
click at [121, 214] on button "KYC" at bounding box center [141, 210] width 170 height 35
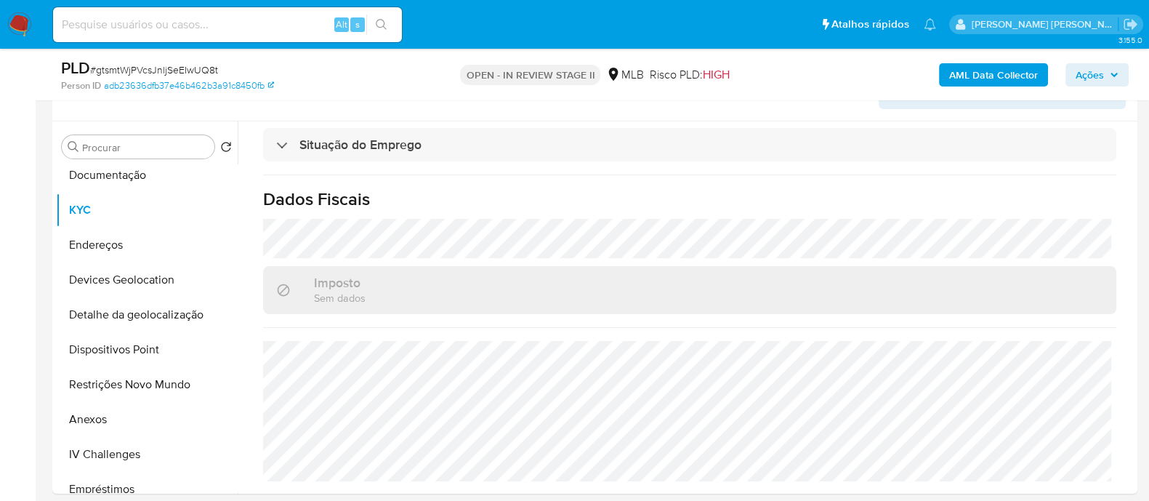
scroll to position [635, 0]
click at [160, 276] on button "Devices Geolocation" at bounding box center [141, 279] width 170 height 35
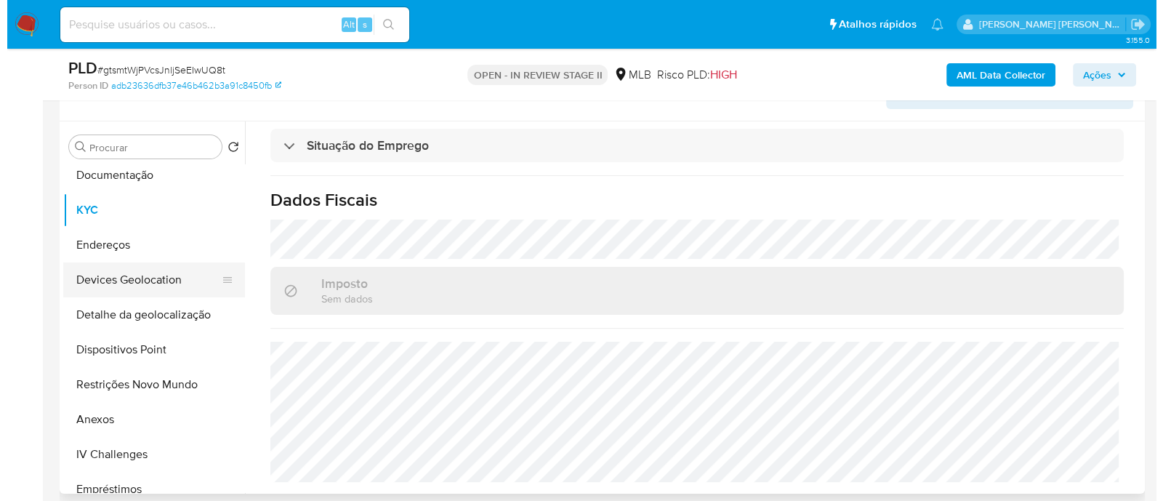
scroll to position [0, 0]
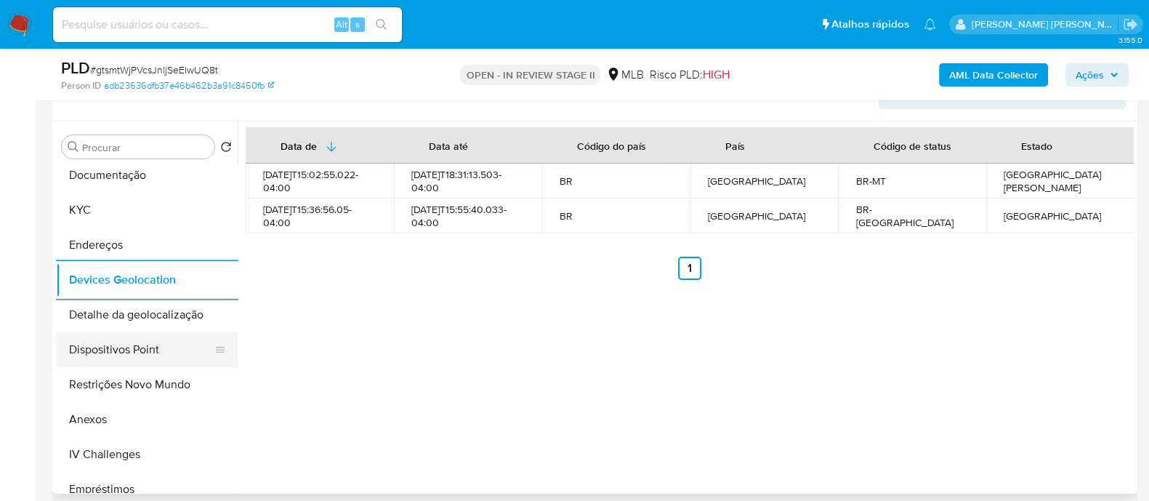
click at [137, 344] on button "Dispositivos Point" at bounding box center [141, 349] width 170 height 35
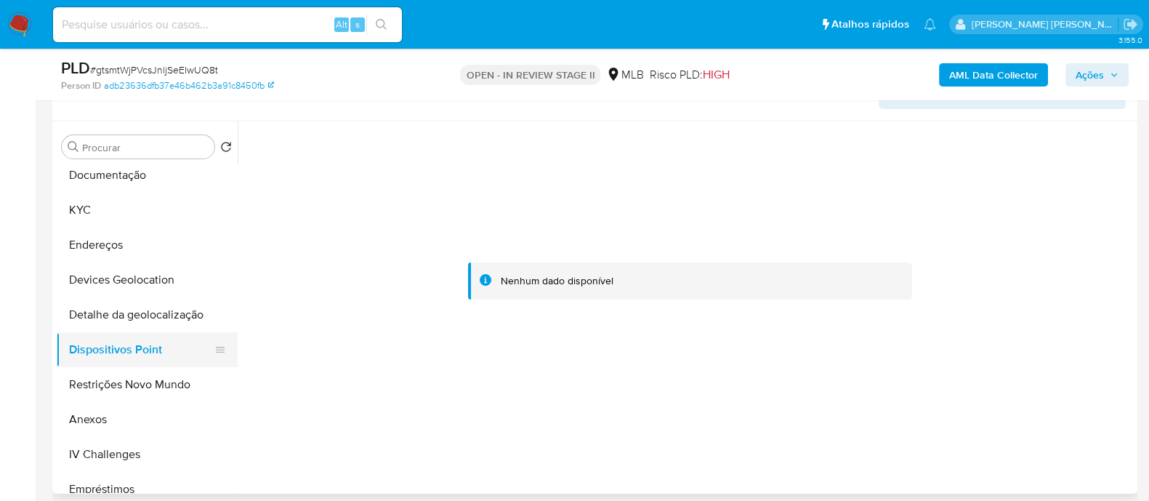
click at [132, 350] on button "Dispositivos Point" at bounding box center [141, 349] width 170 height 35
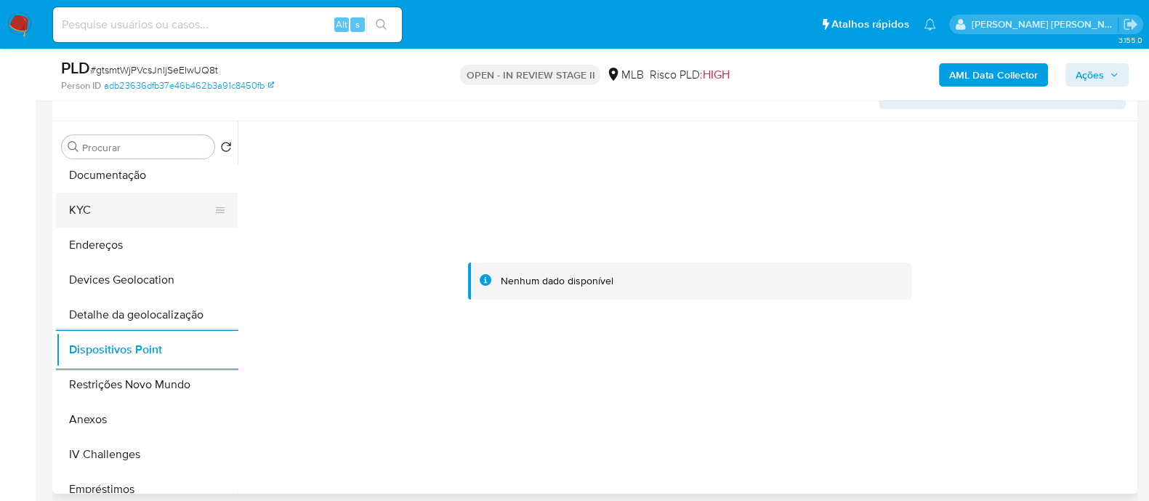
click at [131, 214] on button "KYC" at bounding box center [141, 210] width 170 height 35
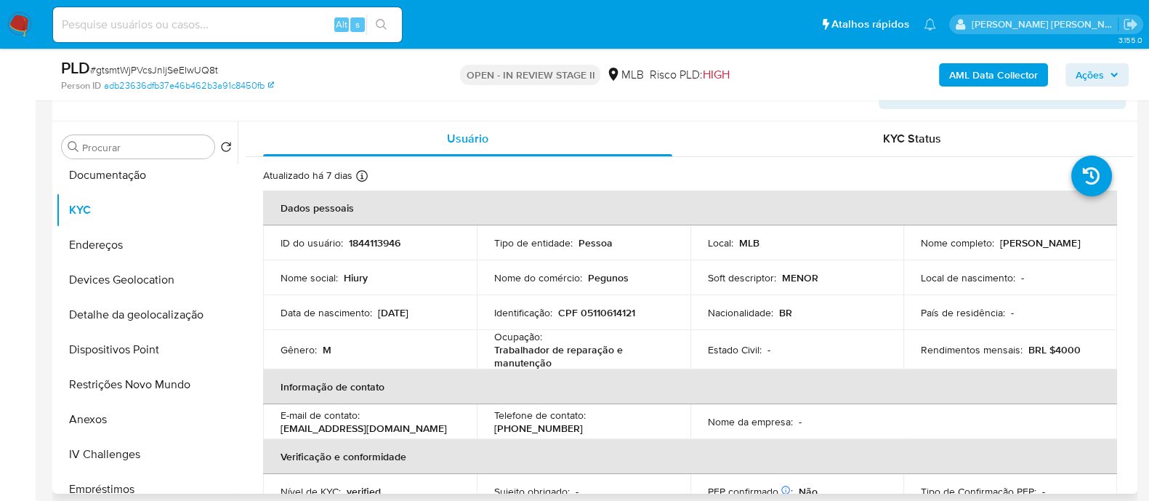
click at [610, 310] on p "CPF 05110614121" at bounding box center [596, 312] width 77 height 13
copy p "05110614121"
click at [97, 420] on button "Anexos" at bounding box center [141, 419] width 170 height 35
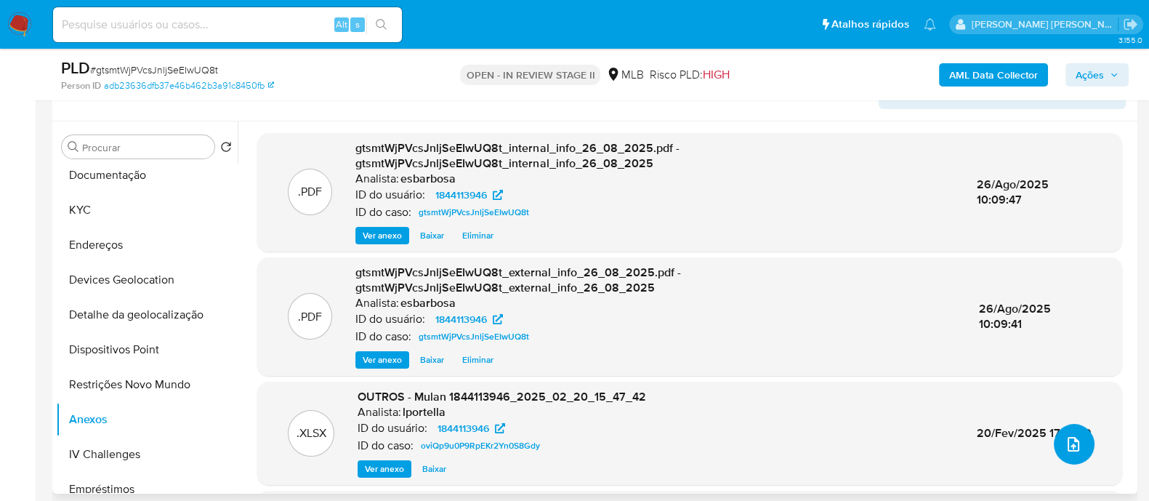
click at [1065, 444] on icon "upload-file" at bounding box center [1073, 443] width 17 height 17
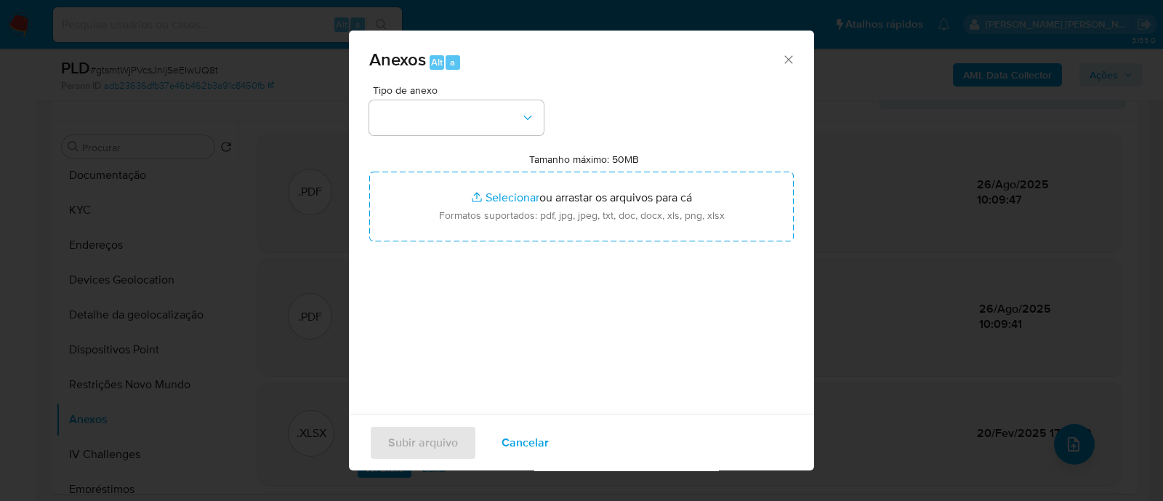
click at [487, 94] on span "Tipo de anexo" at bounding box center [460, 90] width 174 height 10
click at [487, 121] on button "button" at bounding box center [456, 117] width 174 height 35
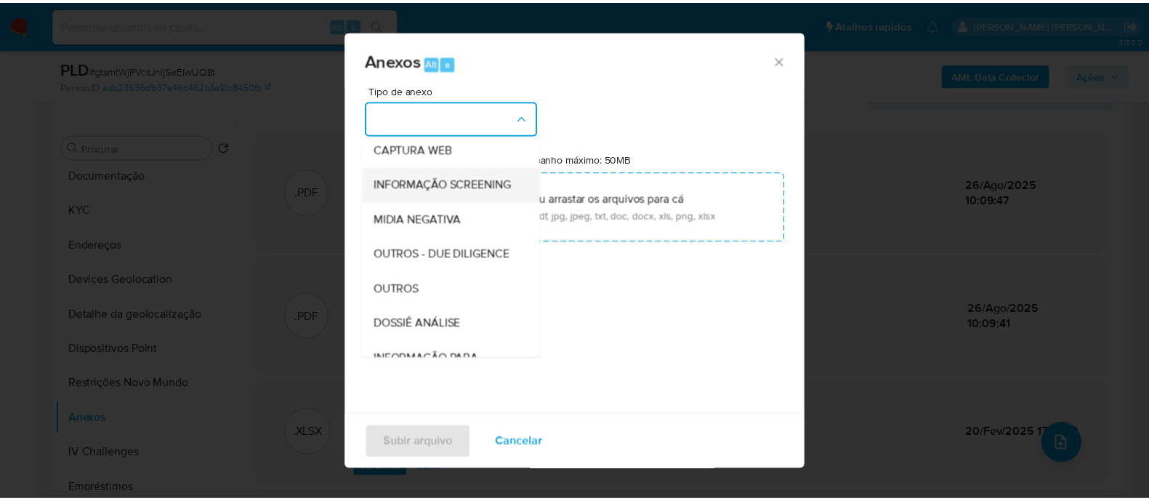
scroll to position [224, 0]
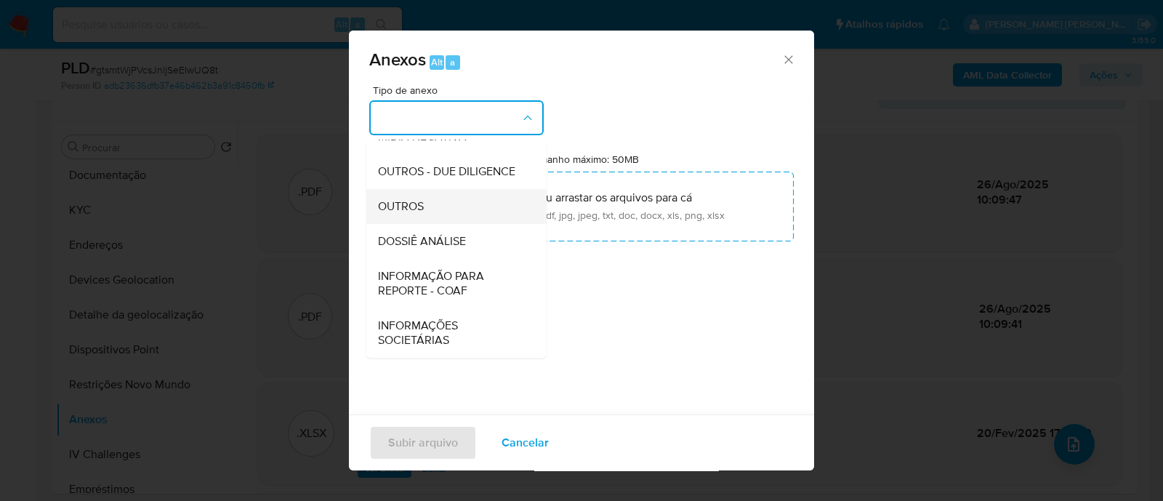
click at [396, 204] on span "OUTROS" at bounding box center [401, 206] width 46 height 15
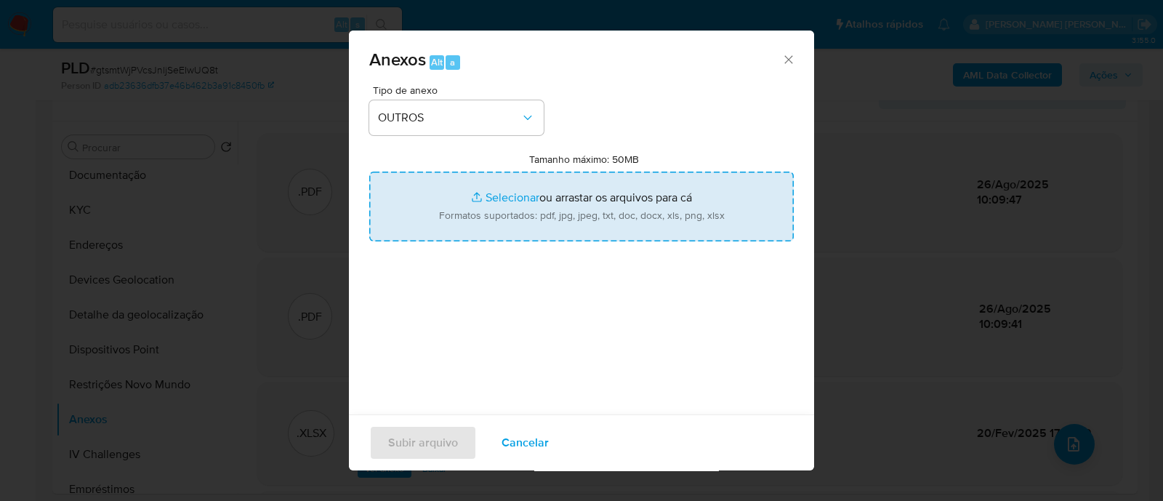
click at [491, 192] on input "Tamanho máximo: 50MB Selecionar arquivos" at bounding box center [581, 207] width 425 height 70
type input "C:\fakepath\Mulan 1844113946_2025_08_25_08_16_24.xlsx"
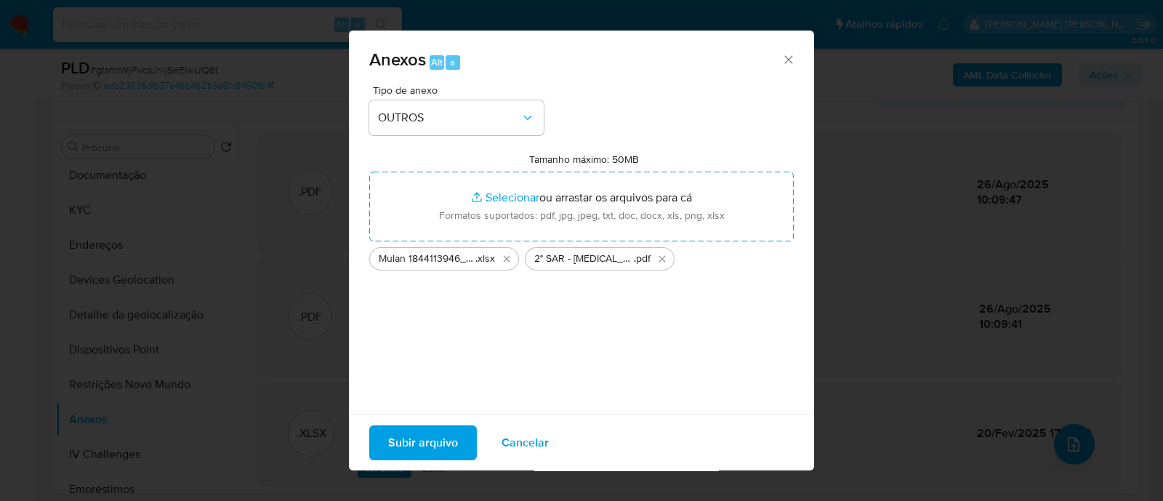
click at [419, 451] on span "Subir arquivo" at bounding box center [423, 443] width 70 height 32
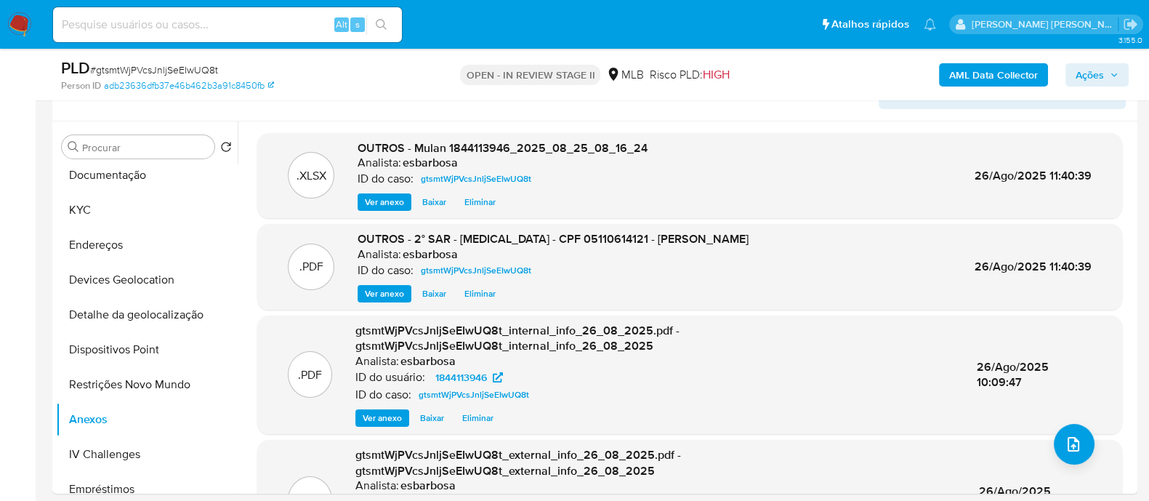
click at [1091, 75] on span "Ações" at bounding box center [1090, 74] width 28 height 23
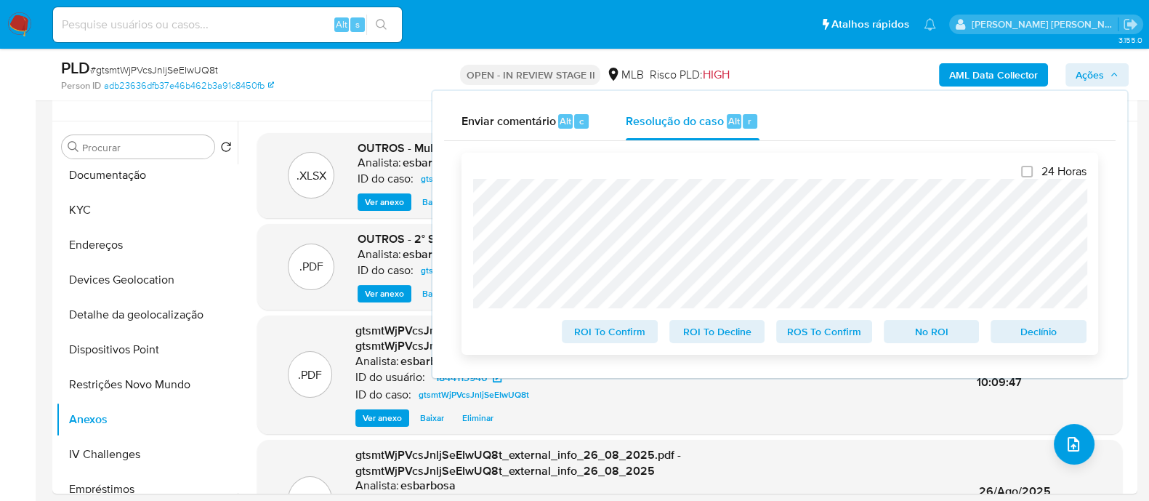
click at [830, 336] on span "ROS To Confirm" at bounding box center [825, 331] width 76 height 20
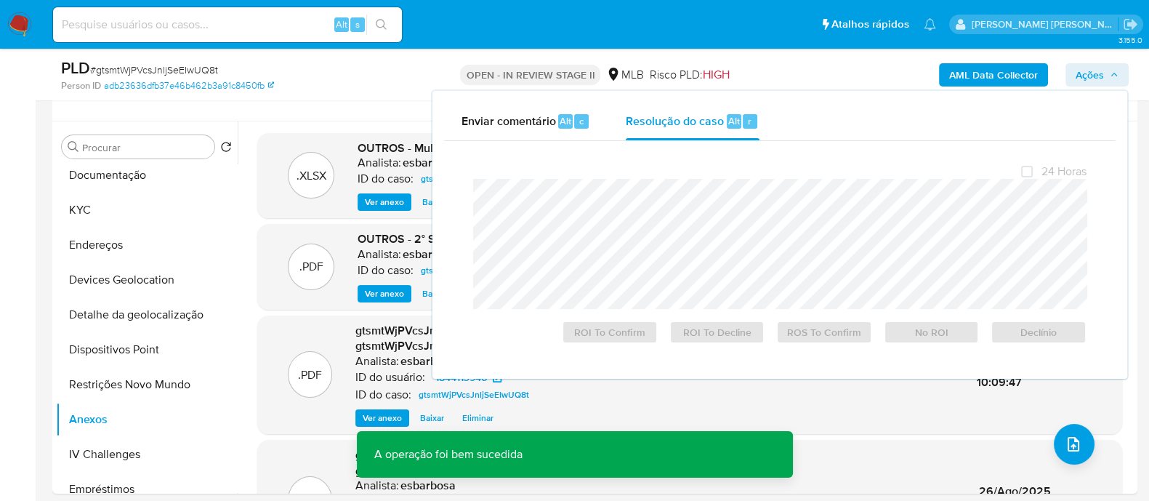
click at [196, 71] on span "# gtsmtWjPVcsJnljSeEIwUQ8t" at bounding box center [154, 70] width 128 height 15
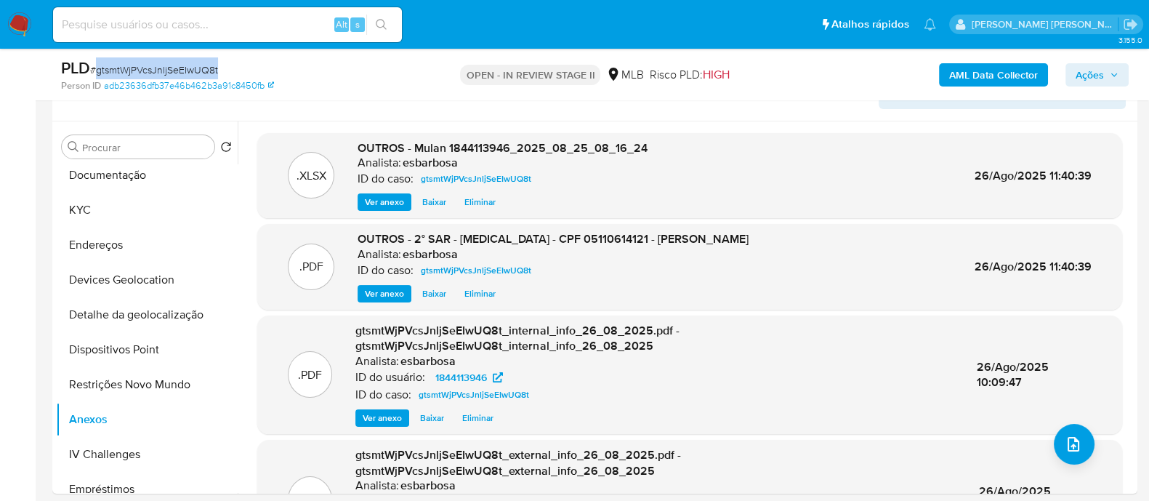
copy span "gtsmtWjPVcsJnljSeEIwUQ8t"
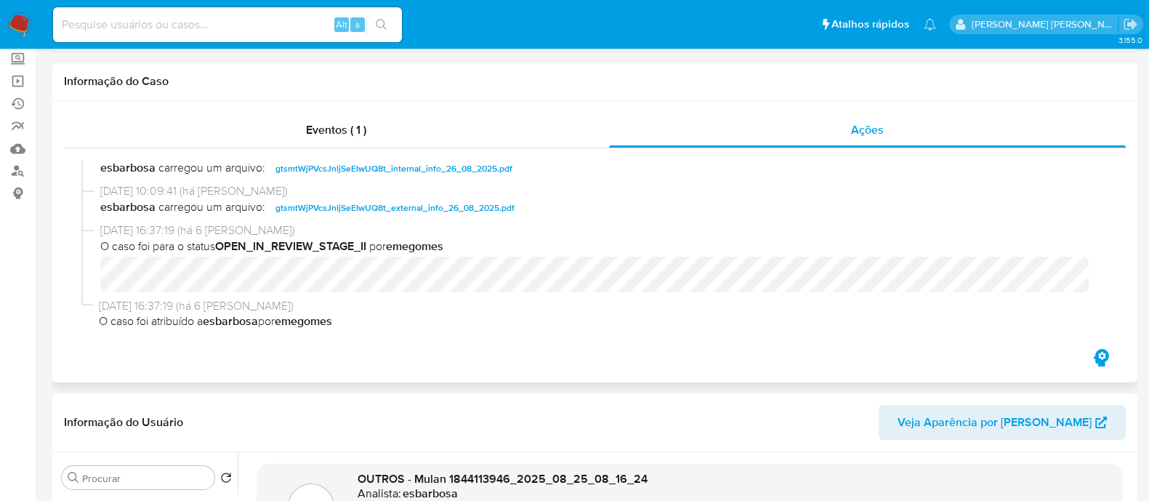
scroll to position [0, 0]
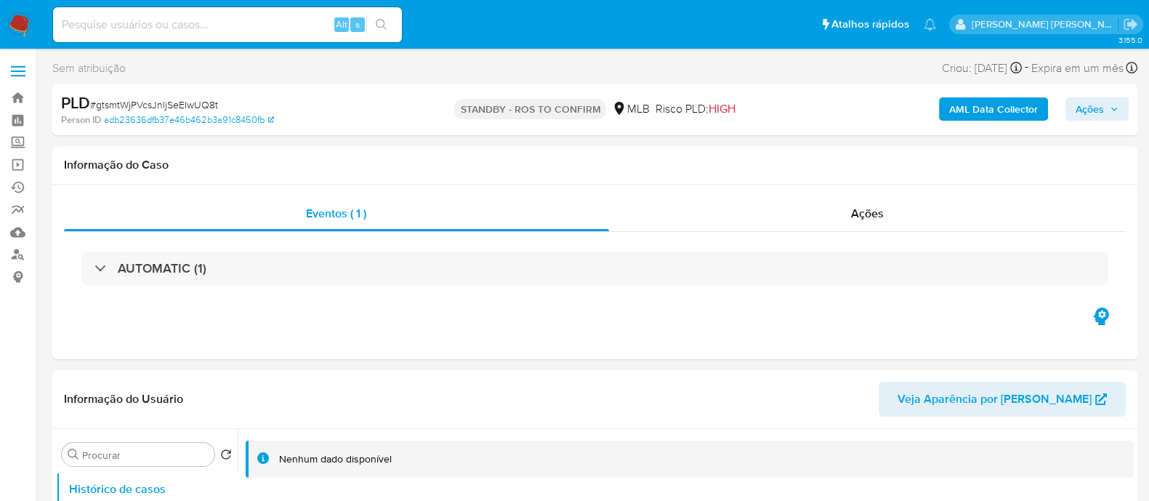
select select "10"
